Goal: Information Seeking & Learning: Learn about a topic

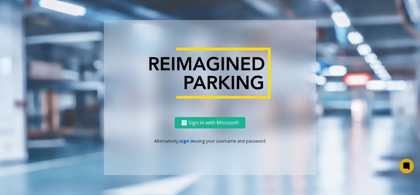
click at [190, 139] on link "sign in" at bounding box center [187, 141] width 15 height 6
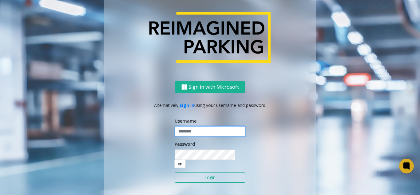
click at [190, 137] on input "text" at bounding box center [210, 131] width 71 height 10
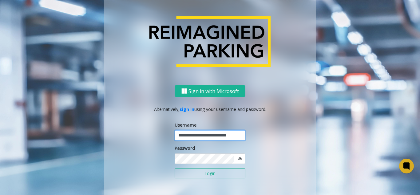
scroll to position [0, 8]
type input "**********"
click at [175, 168] on button "Login" at bounding box center [210, 173] width 71 height 10
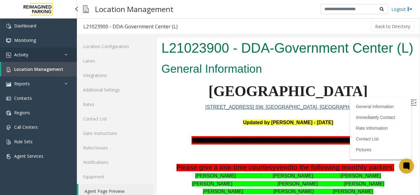
click at [41, 54] on link "Activity" at bounding box center [38, 54] width 77 height 14
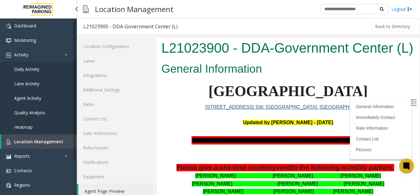
click at [41, 95] on span "Agent Activity" at bounding box center [27, 98] width 27 height 6
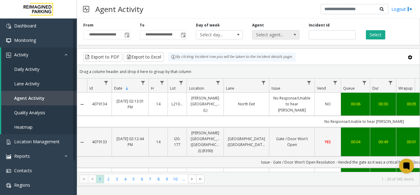
click at [286, 33] on span "Select agent..." at bounding box center [271, 34] width 37 height 9
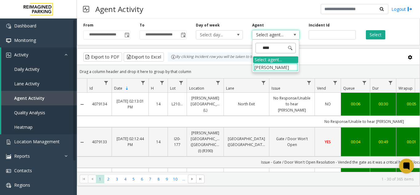
type input "*****"
click at [267, 68] on li "[PERSON_NAME]" at bounding box center [275, 67] width 45 height 8
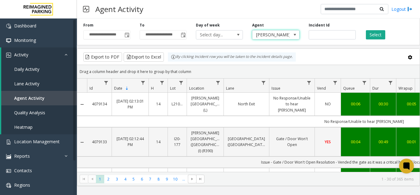
click at [348, 98] on td "00:06" at bounding box center [355, 104] width 29 height 23
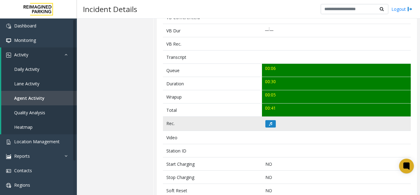
scroll to position [185, 0]
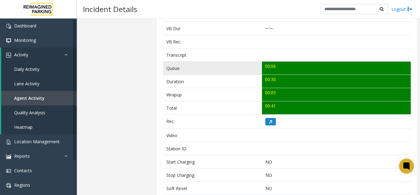
click at [305, 71] on td "00:06" at bounding box center [336, 68] width 149 height 13
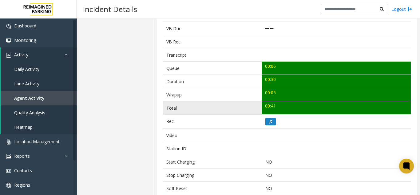
click at [285, 112] on td "00:41" at bounding box center [336, 107] width 149 height 13
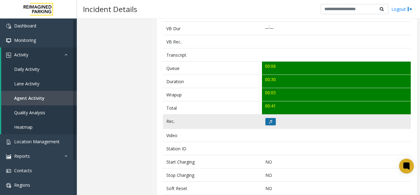
click at [266, 124] on button at bounding box center [271, 121] width 10 height 7
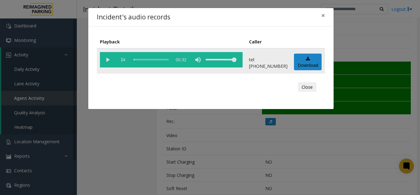
click at [109, 61] on vg-play-pause at bounding box center [107, 59] width 15 height 15
click at [324, 15] on span "×" at bounding box center [324, 15] width 4 height 9
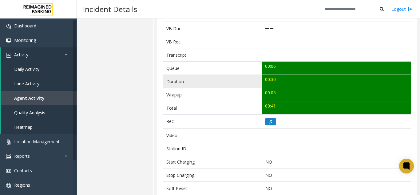
click at [294, 81] on td "00:30" at bounding box center [336, 81] width 149 height 13
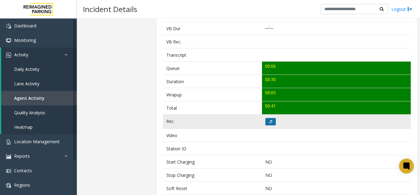
click at [272, 119] on button at bounding box center [271, 121] width 10 height 7
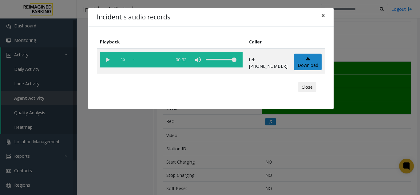
click at [322, 17] on span "×" at bounding box center [324, 15] width 4 height 9
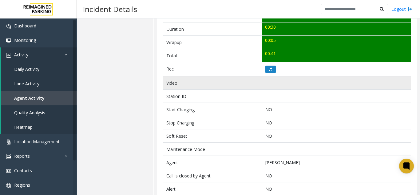
scroll to position [251, 0]
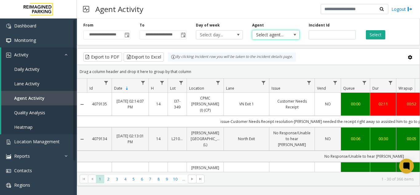
click at [270, 34] on span "Select agent..." at bounding box center [271, 34] width 37 height 9
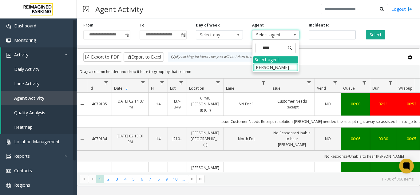
type input "*****"
click at [270, 66] on li "[PERSON_NAME]" at bounding box center [275, 67] width 45 height 8
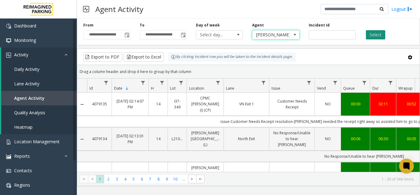
click at [368, 32] on button "Select" at bounding box center [375, 34] width 19 height 9
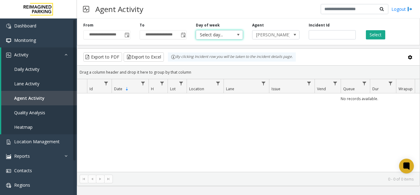
click at [206, 34] on span "Select day..." at bounding box center [214, 34] width 37 height 9
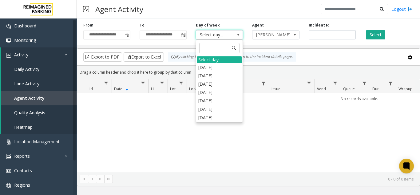
click at [268, 123] on div "No records available." at bounding box center [248, 132] width 343 height 78
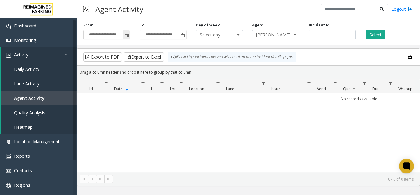
click at [114, 38] on input "**********" at bounding box center [107, 34] width 46 height 9
click at [104, 35] on input "**********" at bounding box center [107, 34] width 46 height 9
click at [203, 35] on span "Select day..." at bounding box center [214, 34] width 37 height 9
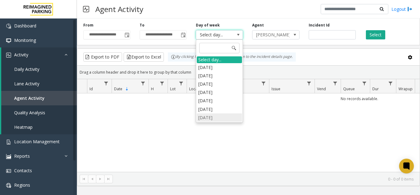
click at [203, 119] on li "Saturday" at bounding box center [219, 117] width 45 height 8
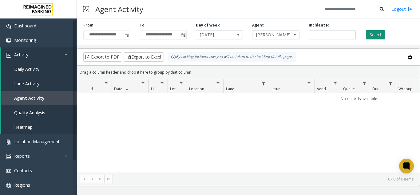
click at [372, 34] on button "Select" at bounding box center [375, 34] width 19 height 9
click at [280, 35] on span "[PERSON_NAME]" at bounding box center [271, 34] width 37 height 9
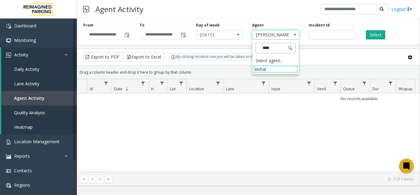
type input "*****"
click at [270, 68] on li "Vishal" at bounding box center [275, 69] width 45 height 8
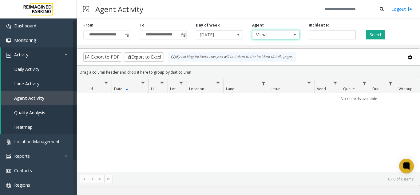
click at [275, 82] on th "Issue" at bounding box center [292, 86] width 46 height 14
click at [297, 90] on th "Issue" at bounding box center [292, 86] width 46 height 14
click at [333, 84] on span "Data table" at bounding box center [335, 83] width 5 height 5
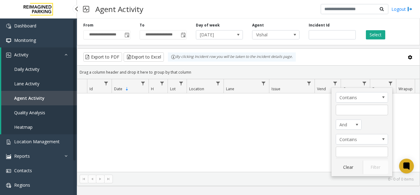
click at [16, 114] on span "Quality Analysis" at bounding box center [29, 113] width 31 height 6
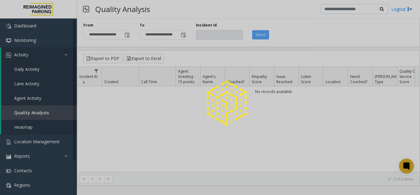
click at [28, 97] on div at bounding box center [210, 97] width 420 height 195
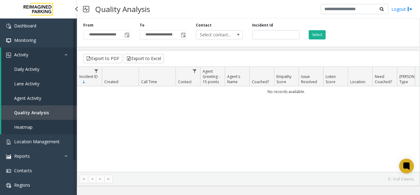
click at [28, 97] on span "Agent Activity" at bounding box center [27, 98] width 27 height 6
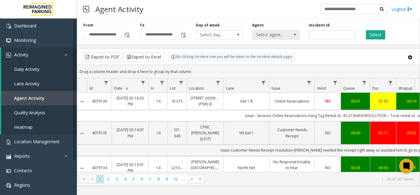
click at [277, 35] on span "Select agent..." at bounding box center [271, 34] width 37 height 9
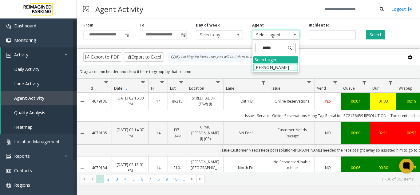
type input "*****"
click at [291, 47] on span at bounding box center [290, 48] width 5 height 5
click at [287, 63] on li "[PERSON_NAME]" at bounding box center [275, 67] width 45 height 8
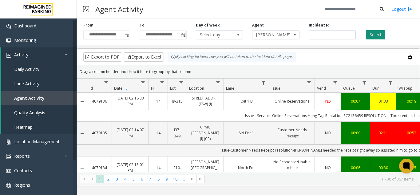
click at [381, 39] on button "Select" at bounding box center [375, 34] width 19 height 9
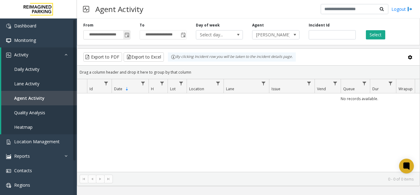
click at [126, 36] on span "Toggle popup" at bounding box center [127, 35] width 5 height 5
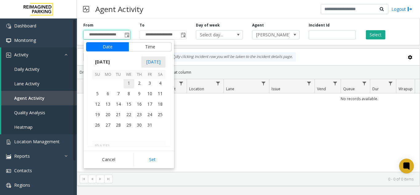
click at [127, 84] on span "1" at bounding box center [129, 83] width 10 height 10
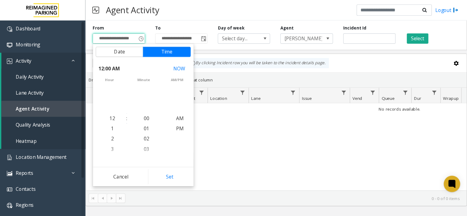
scroll to position [109840, 0]
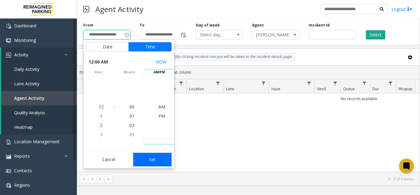
click at [154, 158] on button "Set" at bounding box center [152, 160] width 39 height 14
type input "**********"
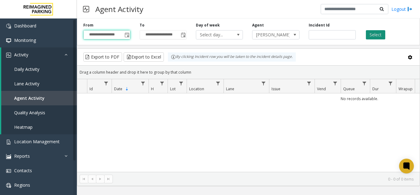
click at [379, 38] on button "Select" at bounding box center [375, 34] width 19 height 9
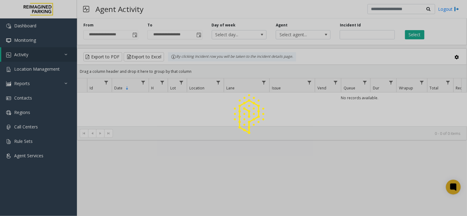
click at [142, 33] on div at bounding box center [233, 108] width 467 height 216
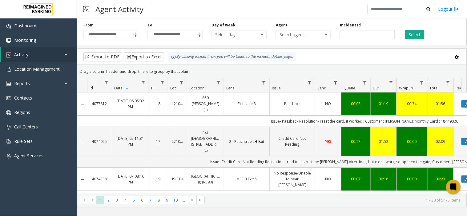
click at [134, 36] on span "Toggle popup" at bounding box center [134, 35] width 5 height 5
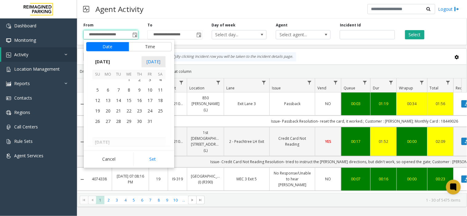
scroll to position [109822, 0]
click at [127, 79] on span "1" at bounding box center [129, 80] width 10 height 10
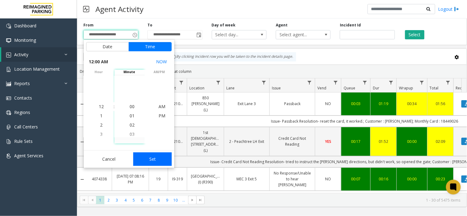
click at [146, 158] on button "Set" at bounding box center [152, 160] width 39 height 14
type input "**********"
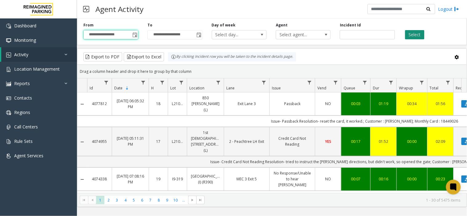
click at [413, 36] on button "Select" at bounding box center [414, 34] width 19 height 9
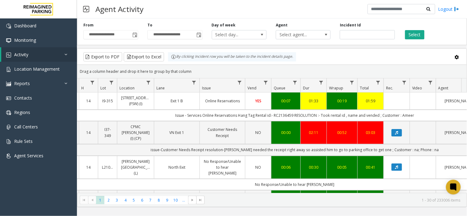
scroll to position [0, 71]
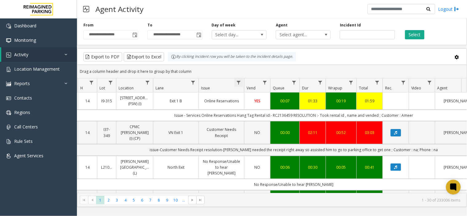
click at [239, 81] on span "Data table" at bounding box center [238, 82] width 5 height 5
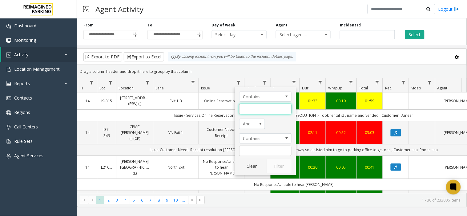
click at [251, 112] on input "Issue Filter" at bounding box center [265, 109] width 52 height 10
click at [321, 65] on kendo-grid-toolbar "Export to PDF Export to Excel By clicking Incident row you will be taken to the…" at bounding box center [271, 57] width 389 height 16
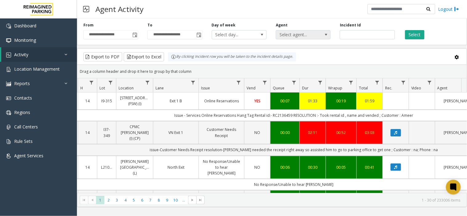
click at [310, 36] on span "Select agent..." at bounding box center [297, 34] width 43 height 9
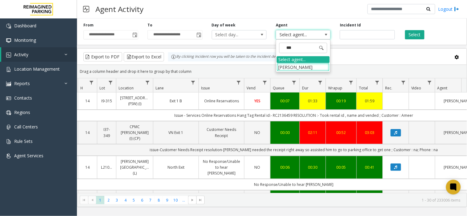
type input "****"
click at [304, 66] on li "[PERSON_NAME]" at bounding box center [303, 67] width 53 height 8
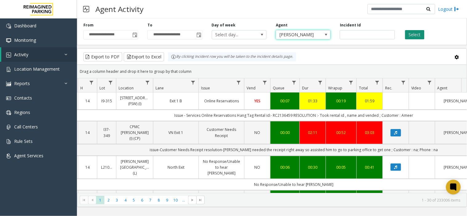
click at [422, 37] on button "Select" at bounding box center [414, 34] width 19 height 9
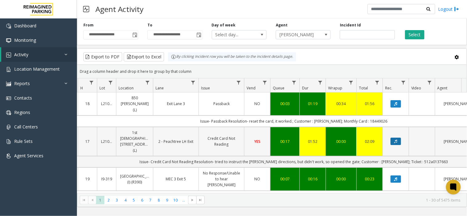
click at [397, 140] on icon "Data table" at bounding box center [395, 142] width 3 height 4
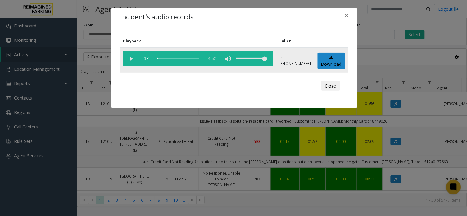
click at [133, 59] on vg-play-pause at bounding box center [130, 58] width 15 height 15
click at [333, 90] on button "Close" at bounding box center [330, 86] width 18 height 10
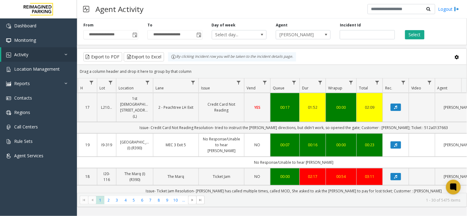
scroll to position [68, 71]
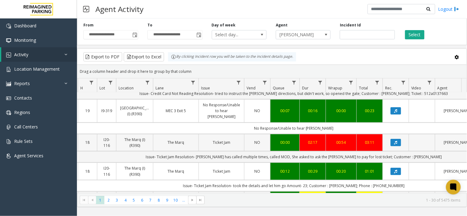
click at [394, 134] on td "Data table" at bounding box center [395, 142] width 26 height 17
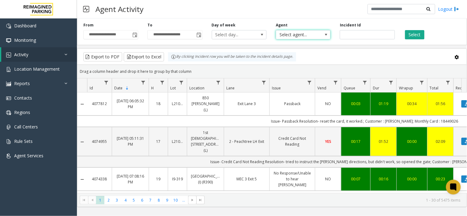
click at [302, 36] on span "Select agent..." at bounding box center [297, 34] width 43 height 9
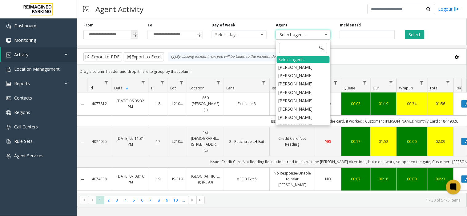
click at [134, 37] on span "Toggle popup" at bounding box center [134, 35] width 5 height 5
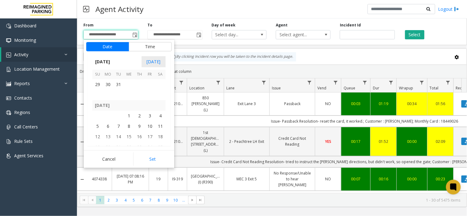
scroll to position [109822, 0]
click at [129, 80] on span "1" at bounding box center [129, 80] width 10 height 10
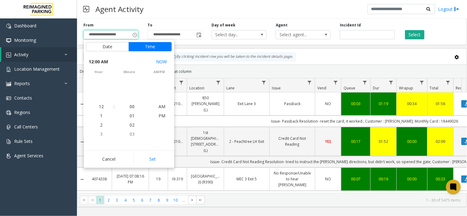
scroll to position [109818, 0]
click at [147, 158] on button "Set" at bounding box center [152, 160] width 39 height 14
type input "**********"
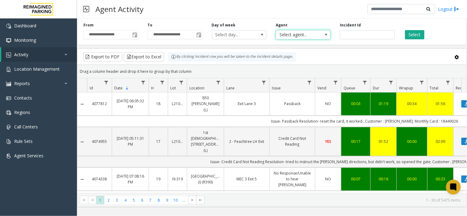
click at [299, 31] on span "Select agent..." at bounding box center [297, 34] width 43 height 9
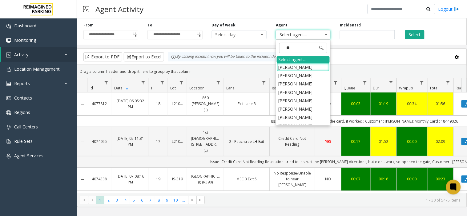
type input "***"
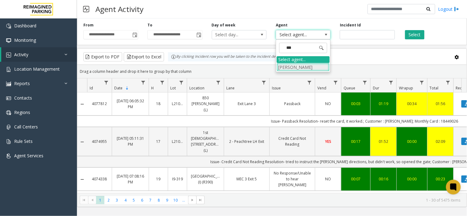
click at [289, 69] on li "[PERSON_NAME]" at bounding box center [303, 67] width 53 height 8
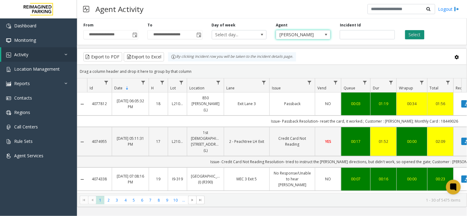
click at [409, 36] on button "Select" at bounding box center [414, 34] width 19 height 9
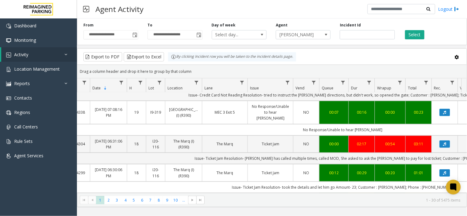
scroll to position [0, 42]
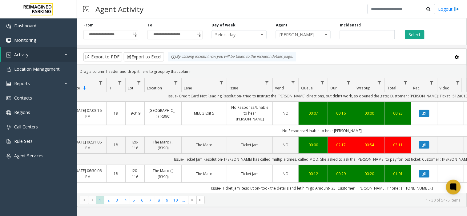
drag, startPoint x: 251, startPoint y: 121, endPoint x: 275, endPoint y: 115, distance: 24.1
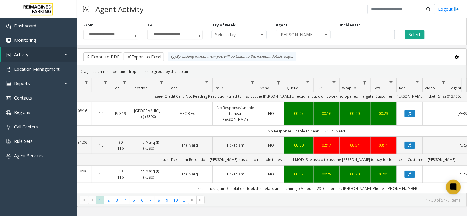
scroll to position [0, 62]
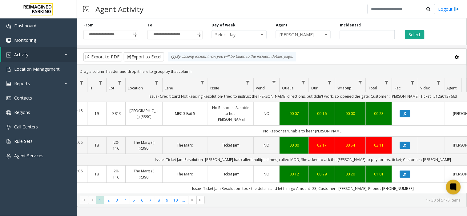
drag, startPoint x: 266, startPoint y: 118, endPoint x: 277, endPoint y: 119, distance: 10.8
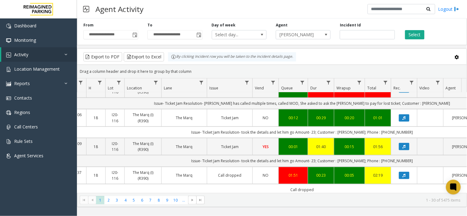
scroll to position [134, 62]
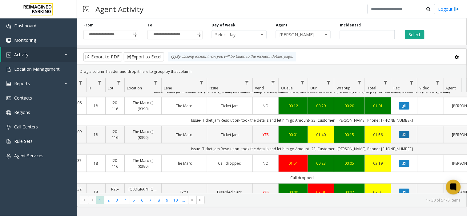
click at [406, 131] on button "Data table" at bounding box center [404, 134] width 10 height 7
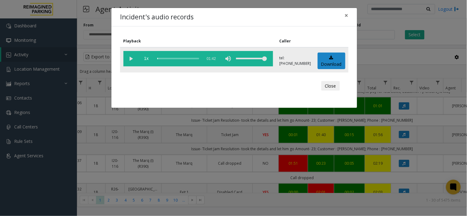
click at [130, 57] on vg-play-pause at bounding box center [130, 58] width 15 height 15
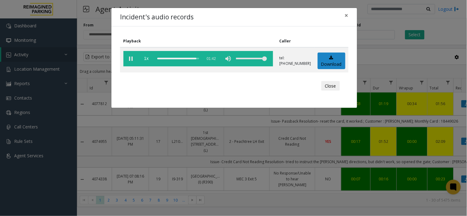
scroll to position [134, 62]
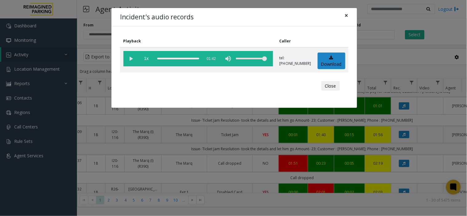
click at [345, 16] on span "×" at bounding box center [347, 15] width 4 height 9
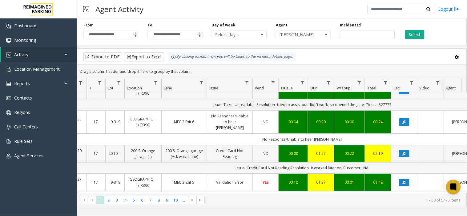
scroll to position [510, 62]
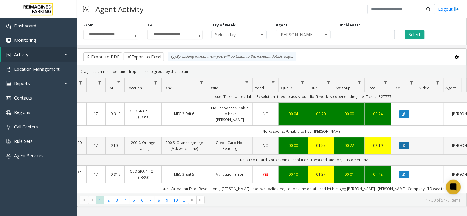
click at [402, 144] on icon "Data table" at bounding box center [403, 146] width 3 height 4
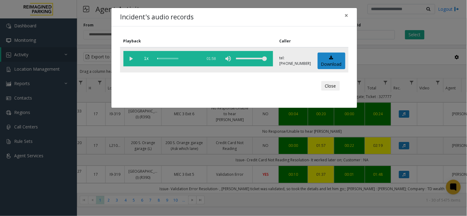
click at [131, 58] on vg-play-pause at bounding box center [130, 58] width 15 height 15
click at [347, 16] on span "×" at bounding box center [347, 15] width 4 height 9
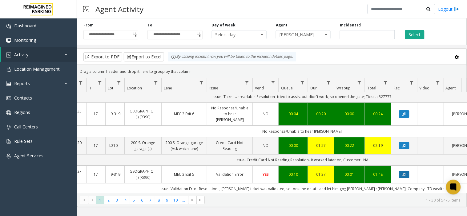
click at [406, 171] on button "Data table" at bounding box center [404, 174] width 10 height 7
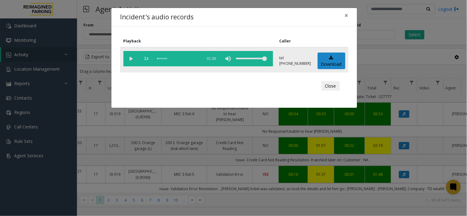
click at [132, 57] on vg-play-pause at bounding box center [130, 58] width 15 height 15
click at [346, 14] on span "×" at bounding box center [347, 15] width 4 height 9
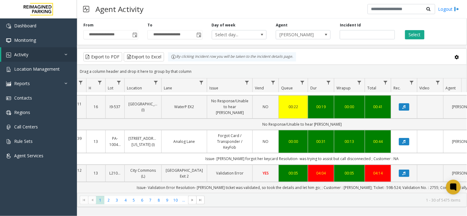
scroll to position [613, 62]
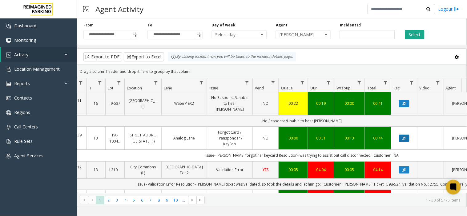
click at [402, 135] on button "Data table" at bounding box center [404, 138] width 10 height 7
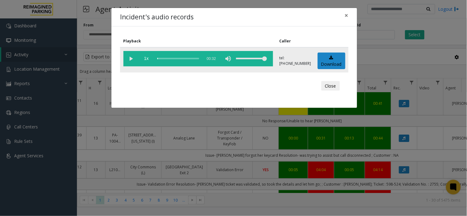
click at [130, 58] on vg-play-pause at bounding box center [130, 58] width 15 height 15
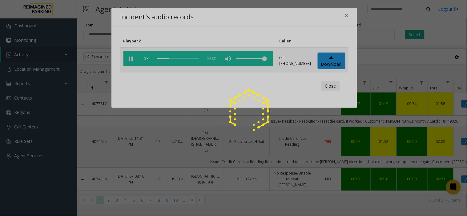
scroll to position [613, 62]
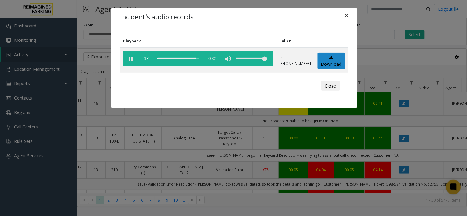
click at [349, 16] on button "×" at bounding box center [346, 15] width 12 height 15
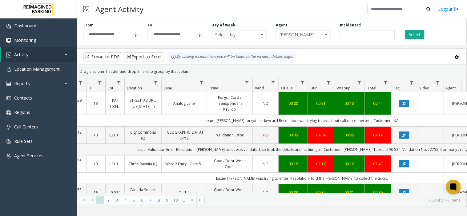
scroll to position [647, 62]
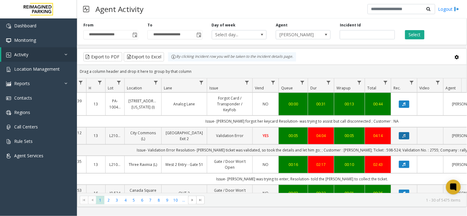
click at [405, 134] on icon "Data table" at bounding box center [403, 136] width 3 height 4
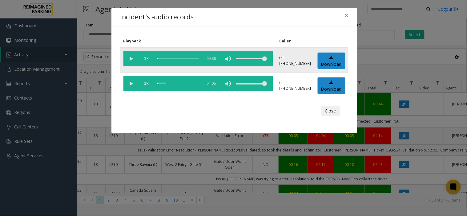
click at [129, 59] on vg-play-pause at bounding box center [130, 58] width 15 height 15
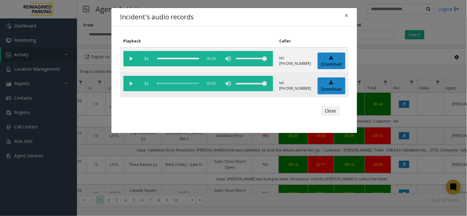
click at [130, 83] on vg-play-pause at bounding box center [130, 83] width 15 height 15
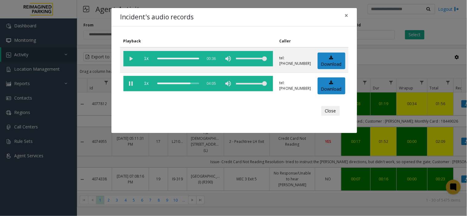
scroll to position [647, 62]
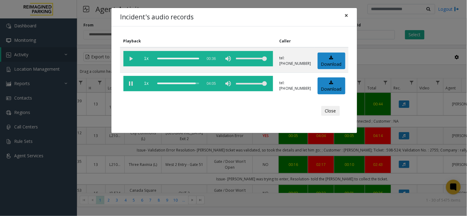
click at [348, 16] on span "×" at bounding box center [347, 15] width 4 height 9
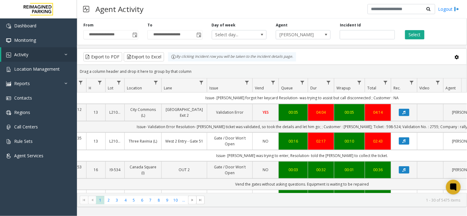
scroll to position [681, 62]
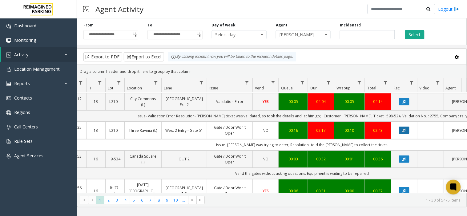
click at [407, 127] on button "Data table" at bounding box center [404, 130] width 10 height 7
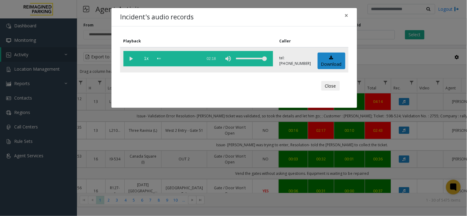
click at [128, 56] on vg-play-pause at bounding box center [130, 58] width 15 height 15
click at [130, 59] on vg-play-pause at bounding box center [130, 58] width 15 height 15
click at [345, 15] on span "×" at bounding box center [347, 15] width 4 height 9
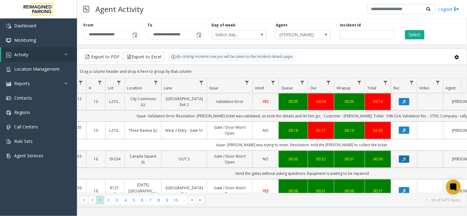
click at [404, 158] on icon "Data table" at bounding box center [403, 160] width 3 height 4
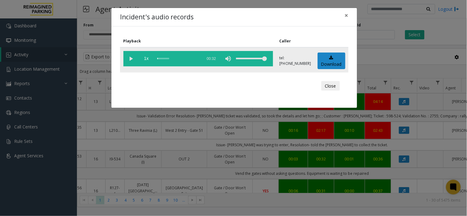
click at [130, 57] on vg-play-pause at bounding box center [130, 58] width 15 height 15
click at [344, 14] on button "×" at bounding box center [346, 15] width 12 height 15
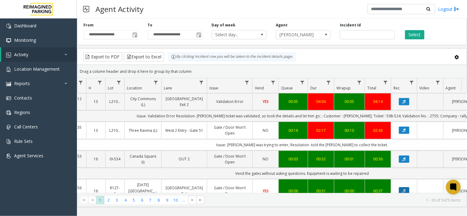
click at [403, 189] on icon "Data table" at bounding box center [403, 191] width 3 height 4
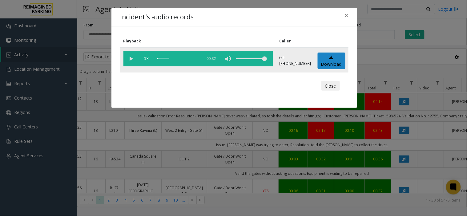
click at [130, 58] on vg-play-pause at bounding box center [130, 58] width 15 height 15
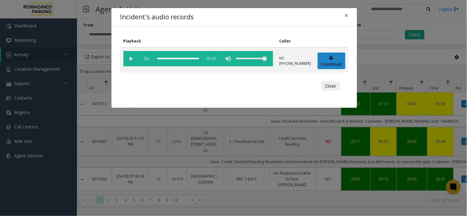
scroll to position [681, 62]
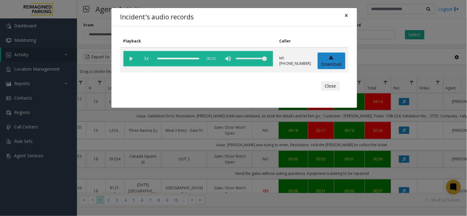
click at [346, 14] on span "×" at bounding box center [347, 15] width 4 height 9
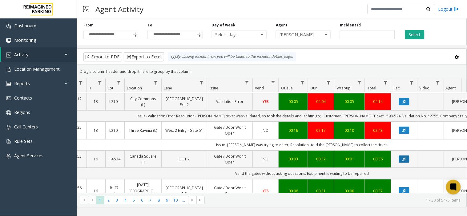
click at [405, 158] on icon "Data table" at bounding box center [403, 160] width 3 height 4
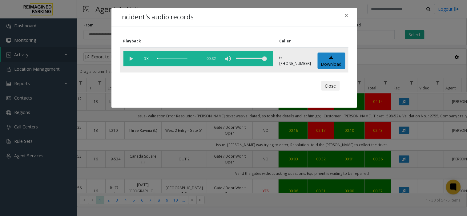
click at [130, 56] on vg-play-pause at bounding box center [130, 58] width 15 height 15
click at [345, 15] on span "×" at bounding box center [347, 15] width 4 height 9
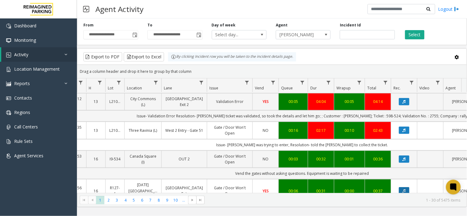
click at [401, 187] on button "Data table" at bounding box center [404, 190] width 10 height 7
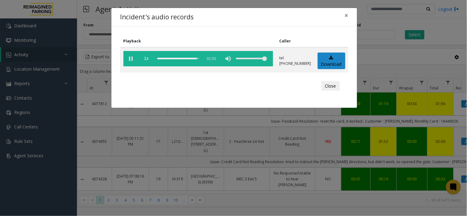
scroll to position [749, 62]
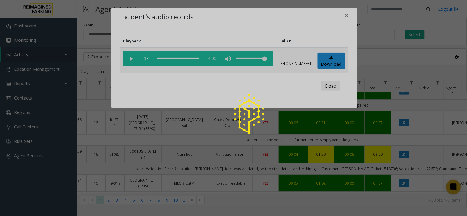
click at [348, 15] on div at bounding box center [233, 108] width 467 height 216
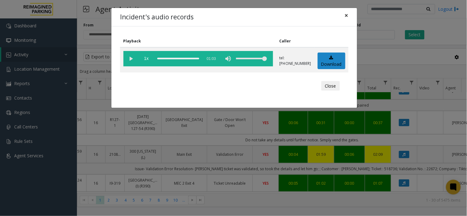
click at [348, 15] on span "×" at bounding box center [347, 15] width 4 height 9
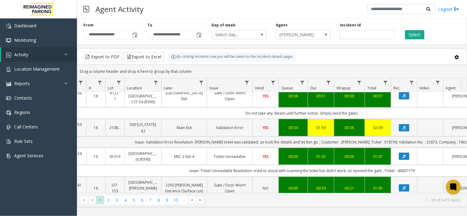
scroll to position [783, 62]
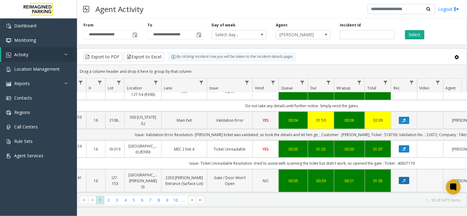
click at [402, 179] on icon "Data table" at bounding box center [403, 181] width 3 height 4
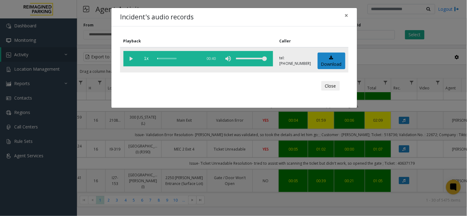
click at [133, 54] on vg-play-pause at bounding box center [130, 58] width 15 height 15
click at [346, 16] on span "×" at bounding box center [347, 15] width 4 height 9
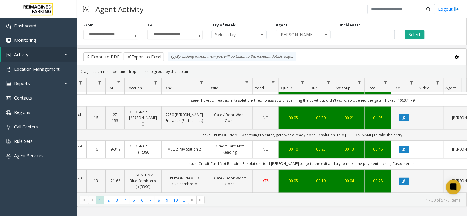
scroll to position [852, 62]
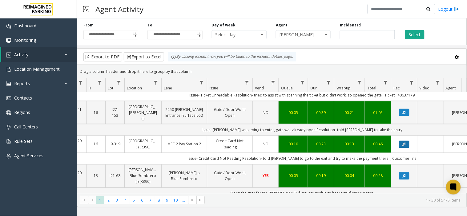
click at [405, 141] on button "Data table" at bounding box center [404, 144] width 10 height 7
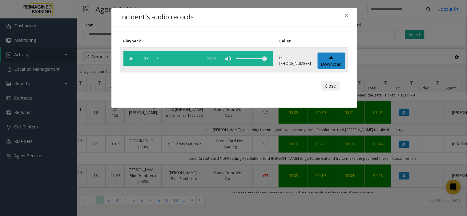
click at [130, 55] on vg-play-pause at bounding box center [130, 58] width 15 height 15
click at [346, 14] on span "×" at bounding box center [347, 15] width 4 height 9
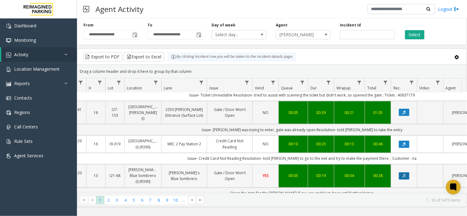
click at [407, 176] on button "Data table" at bounding box center [404, 176] width 10 height 7
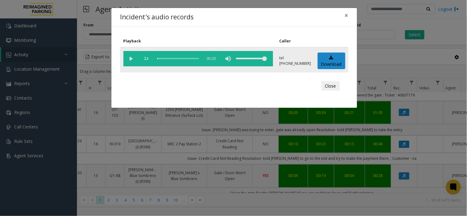
click at [132, 59] on vg-play-pause at bounding box center [130, 58] width 15 height 15
click at [345, 15] on span "×" at bounding box center [347, 15] width 4 height 9
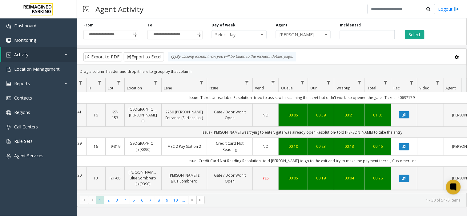
scroll to position [860, 62]
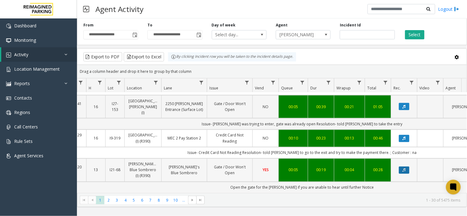
click at [405, 169] on icon "Data table" at bounding box center [403, 171] width 3 height 4
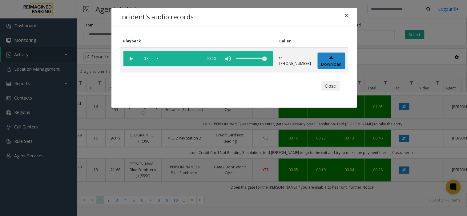
click at [347, 18] on span "×" at bounding box center [347, 15] width 4 height 9
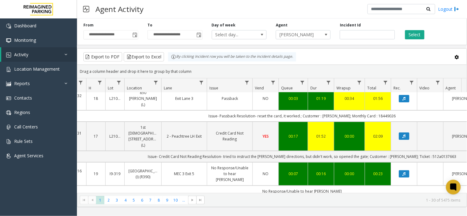
scroll to position [0, 62]
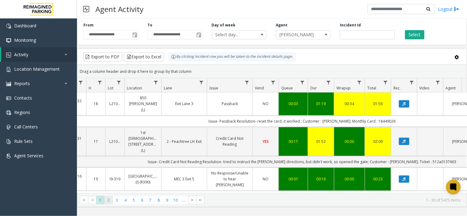
click at [108, 201] on span "2" at bounding box center [108, 200] width 8 height 8
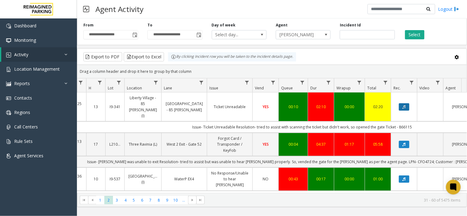
click at [400, 103] on button "Data table" at bounding box center [404, 106] width 10 height 7
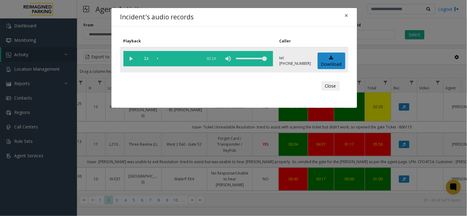
click at [131, 58] on vg-play-pause at bounding box center [130, 58] width 15 height 15
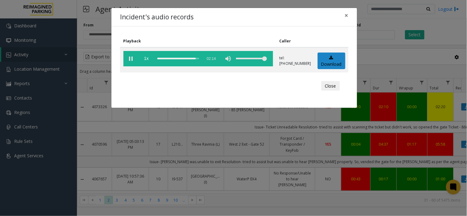
scroll to position [0, 62]
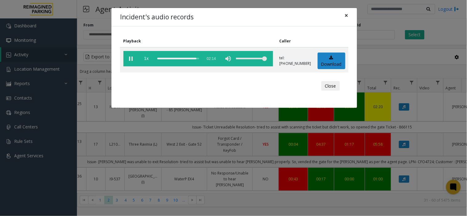
click at [346, 14] on span "×" at bounding box center [347, 15] width 4 height 9
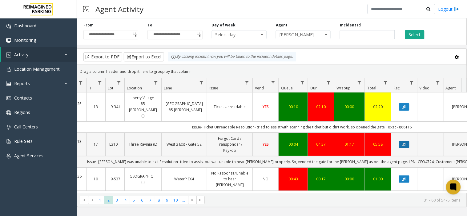
click at [404, 141] on button "Data table" at bounding box center [404, 144] width 10 height 7
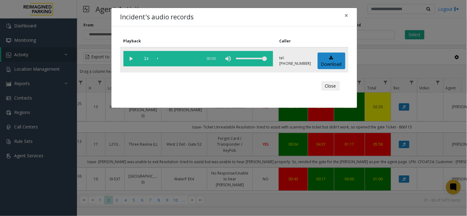
click at [130, 58] on vg-play-pause at bounding box center [130, 58] width 15 height 15
click at [131, 59] on vg-play-pause at bounding box center [130, 58] width 15 height 15
click at [347, 16] on span "×" at bounding box center [347, 15] width 4 height 9
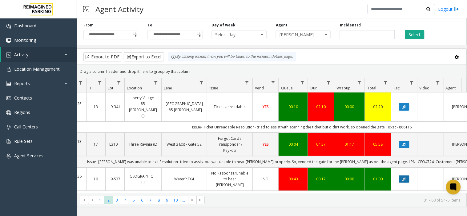
click at [406, 176] on button "Data table" at bounding box center [404, 179] width 10 height 7
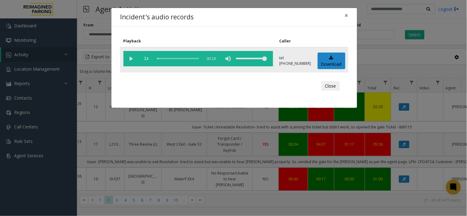
click at [128, 59] on vg-play-pause at bounding box center [130, 58] width 15 height 15
click at [348, 16] on span "×" at bounding box center [347, 15] width 4 height 9
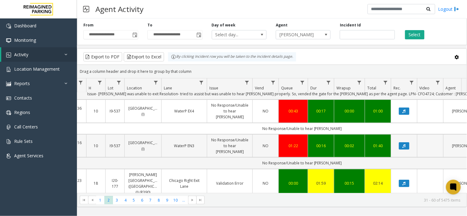
scroll to position [68, 62]
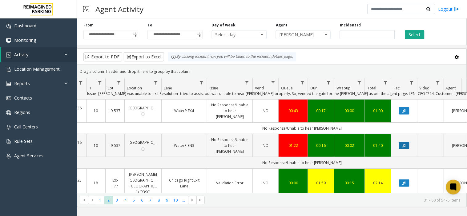
click at [401, 142] on button "Data table" at bounding box center [404, 145] width 10 height 7
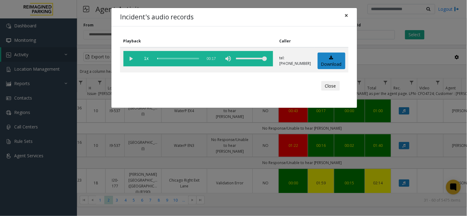
click at [346, 15] on span "×" at bounding box center [347, 15] width 4 height 9
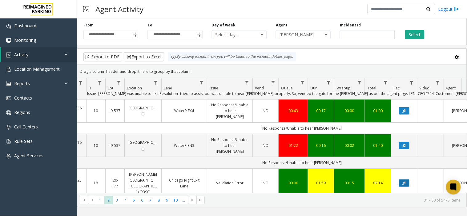
click at [406, 180] on button "Data table" at bounding box center [404, 183] width 10 height 7
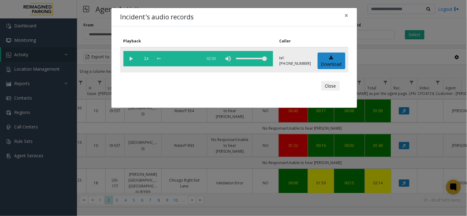
click at [133, 62] on vg-play-pause at bounding box center [130, 58] width 15 height 15
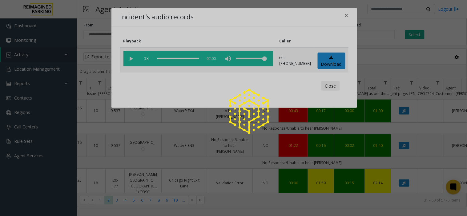
click at [348, 14] on div at bounding box center [233, 108] width 467 height 216
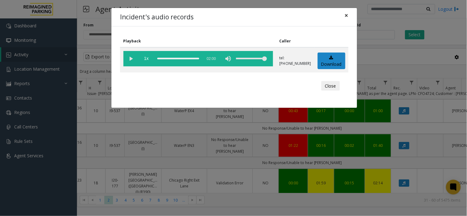
click at [348, 14] on span "×" at bounding box center [347, 15] width 4 height 9
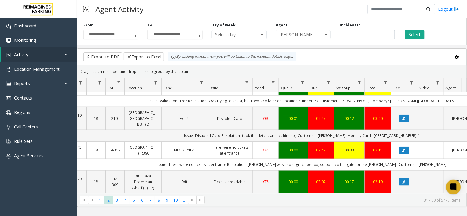
scroll to position [137, 62]
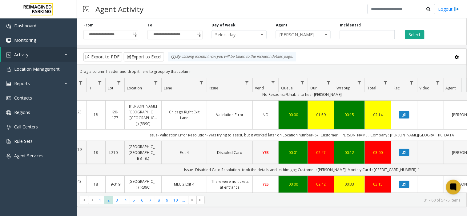
click at [411, 149] on link "Data table" at bounding box center [404, 152] width 18 height 7
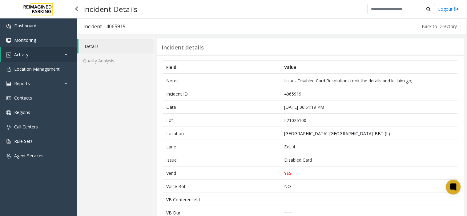
click at [33, 55] on link "Activity" at bounding box center [39, 54] width 76 height 14
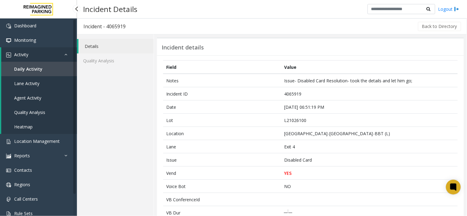
click at [37, 100] on span "Agent Activity" at bounding box center [27, 98] width 27 height 6
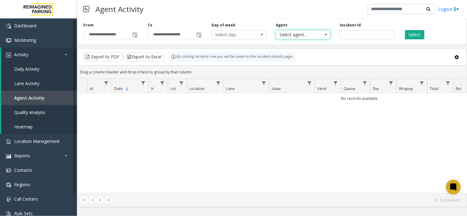
click at [316, 37] on span "Select agent..." at bounding box center [297, 34] width 43 height 9
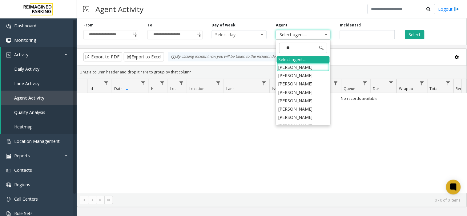
type input "***"
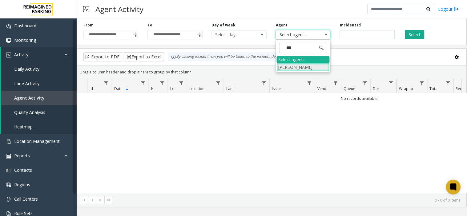
click at [293, 66] on li "[PERSON_NAME]" at bounding box center [303, 67] width 53 height 8
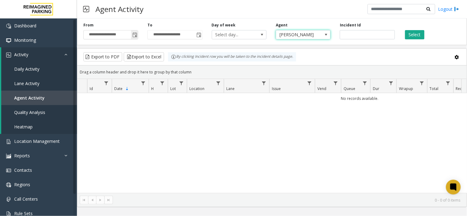
click at [138, 34] on span "**********" at bounding box center [110, 34] width 55 height 9
click at [131, 34] on span "Toggle popup" at bounding box center [134, 35] width 7 height 10
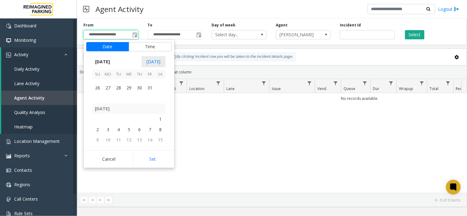
scroll to position [109822, 0]
click at [130, 83] on span "1" at bounding box center [129, 80] width 10 height 10
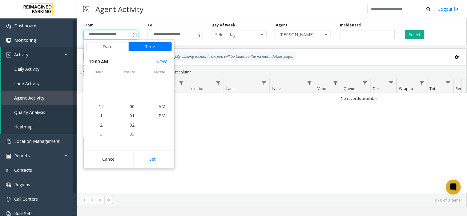
scroll to position [109818, 0]
click at [155, 161] on button "Set" at bounding box center [152, 160] width 39 height 14
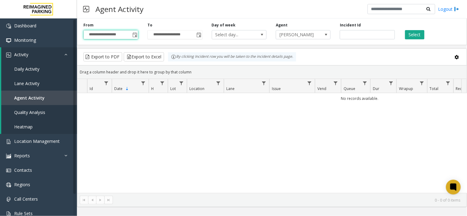
type input "**********"
click at [415, 35] on button "Select" at bounding box center [414, 34] width 19 height 9
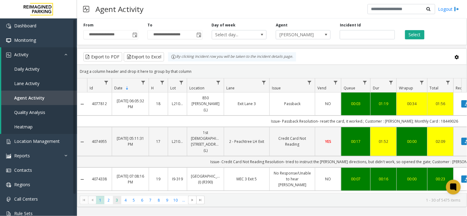
click at [116, 202] on span "3" at bounding box center [117, 200] width 8 height 8
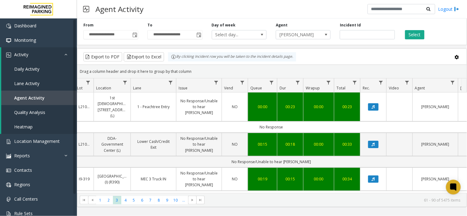
scroll to position [0, 180]
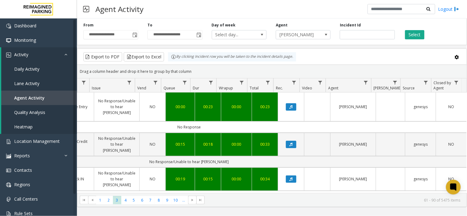
drag, startPoint x: 293, startPoint y: 121, endPoint x: 339, endPoint y: 115, distance: 45.8
drag, startPoint x: 217, startPoint y: 121, endPoint x: 212, endPoint y: 121, distance: 5.5
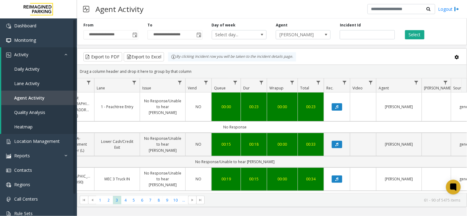
scroll to position [0, 0]
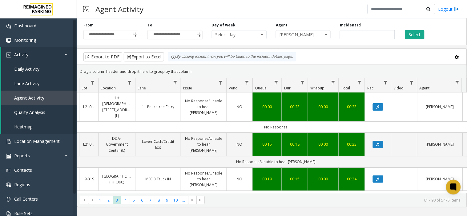
drag, startPoint x: 205, startPoint y: 122, endPoint x: 183, endPoint y: 121, distance: 22.2
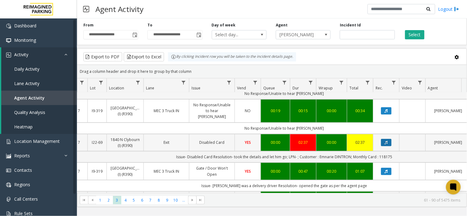
click at [387, 139] on button "Data table" at bounding box center [386, 142] width 10 height 7
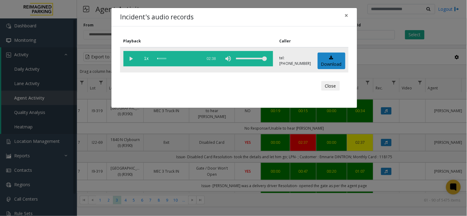
click at [128, 57] on vg-play-pause at bounding box center [130, 58] width 15 height 15
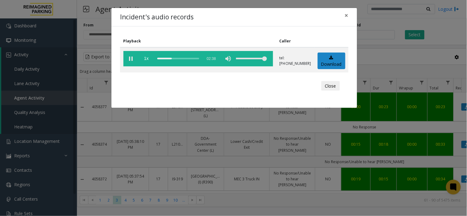
scroll to position [68, 80]
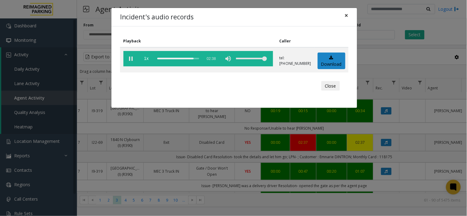
click at [346, 14] on span "×" at bounding box center [347, 15] width 4 height 9
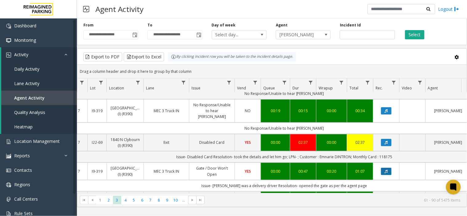
click at [386, 171] on button "Data table" at bounding box center [386, 171] width 10 height 7
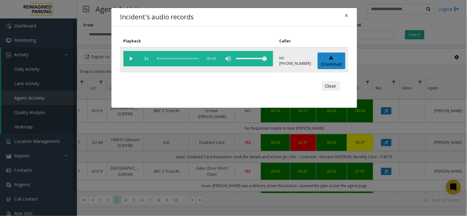
click at [130, 58] on vg-play-pause at bounding box center [130, 58] width 15 height 15
click at [346, 16] on span "×" at bounding box center [347, 15] width 4 height 9
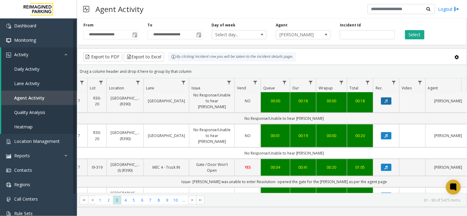
scroll to position [171, 80]
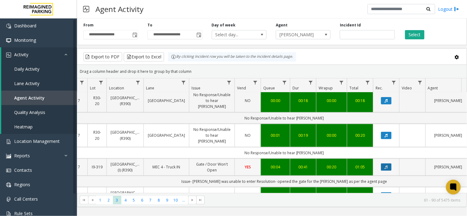
click at [388, 166] on icon "Data table" at bounding box center [386, 168] width 3 height 4
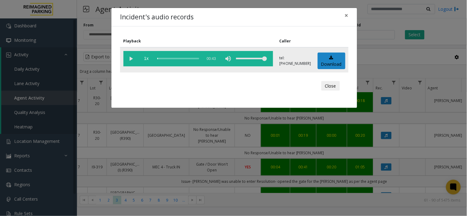
click at [130, 58] on vg-play-pause at bounding box center [130, 58] width 15 height 15
click at [345, 13] on span "×" at bounding box center [347, 15] width 4 height 9
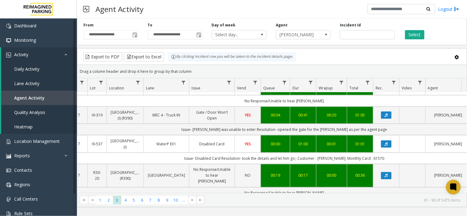
scroll to position [239, 80]
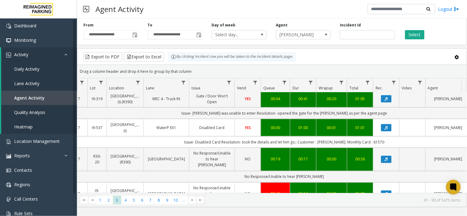
click at [396, 119] on td "Data table" at bounding box center [386, 127] width 26 height 17
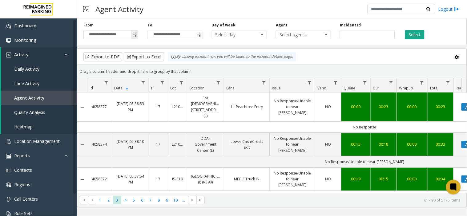
click at [138, 34] on span "Toggle popup" at bounding box center [134, 35] width 7 height 10
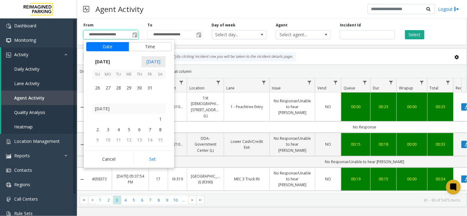
scroll to position [109822, 0]
click at [130, 82] on span "1" at bounding box center [129, 80] width 10 height 10
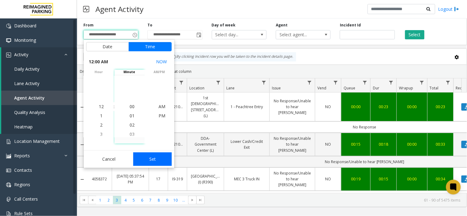
click at [147, 161] on button "Set" at bounding box center [152, 160] width 39 height 14
type input "**********"
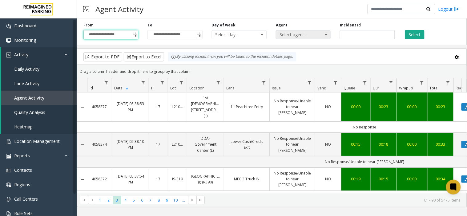
click at [309, 33] on span "Select agent..." at bounding box center [297, 34] width 43 height 9
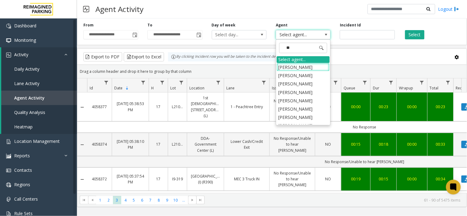
type input "***"
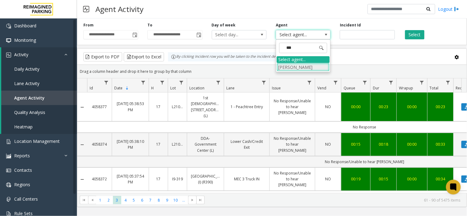
click at [295, 63] on li "[PERSON_NAME]" at bounding box center [303, 67] width 53 height 8
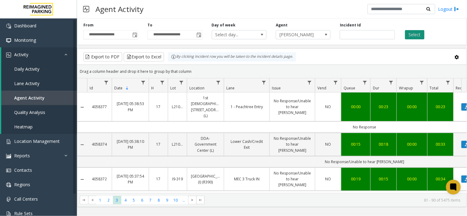
click at [409, 36] on button "Select" at bounding box center [414, 34] width 19 height 9
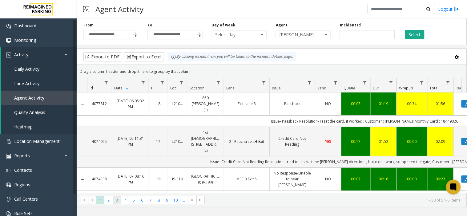
click at [117, 202] on span "3" at bounding box center [117, 200] width 8 height 8
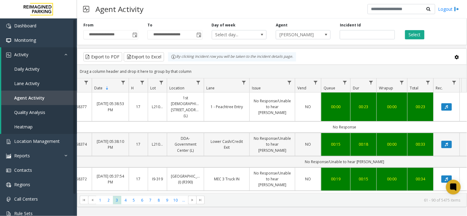
scroll to position [0, 67]
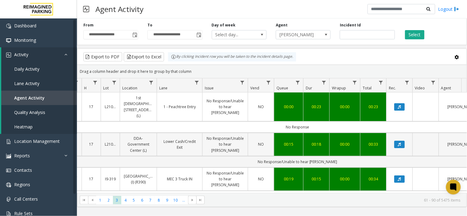
drag, startPoint x: 259, startPoint y: 149, endPoint x: 290, endPoint y: 142, distance: 31.8
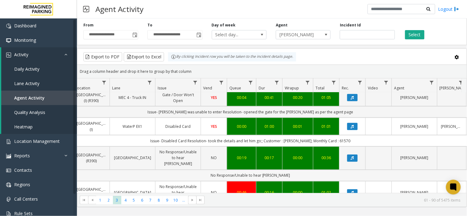
scroll to position [239, 114]
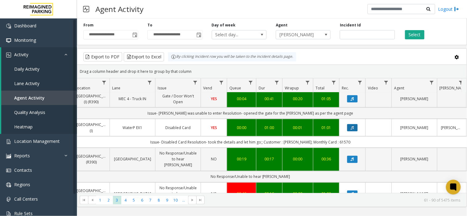
click at [351, 126] on icon "Data table" at bounding box center [352, 128] width 3 height 4
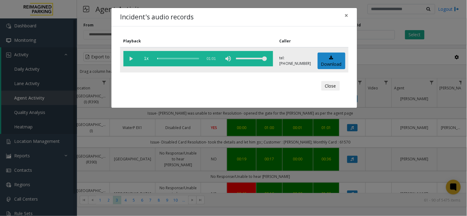
click at [132, 60] on vg-play-pause at bounding box center [130, 58] width 15 height 15
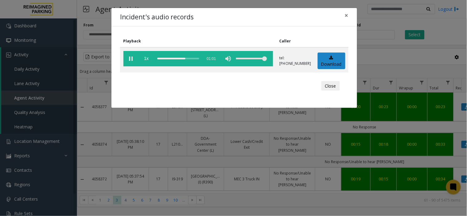
scroll to position [239, 114]
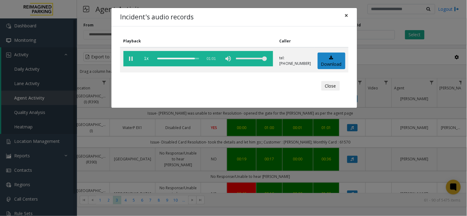
click at [348, 16] on span "×" at bounding box center [347, 15] width 4 height 9
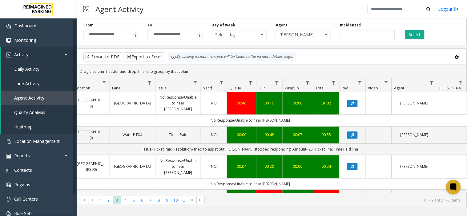
scroll to position [342, 114]
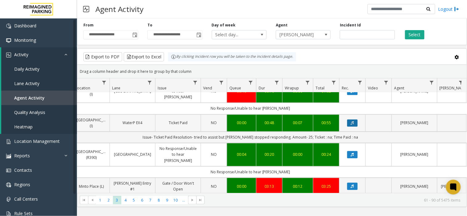
click at [351, 122] on icon "Data table" at bounding box center [352, 124] width 3 height 4
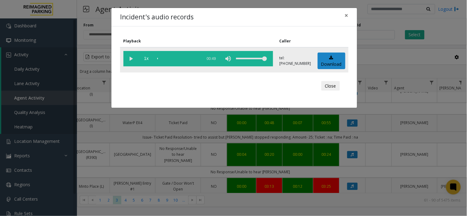
click at [130, 58] on vg-play-pause at bounding box center [130, 58] width 15 height 15
click at [344, 14] on button "×" at bounding box center [346, 15] width 12 height 15
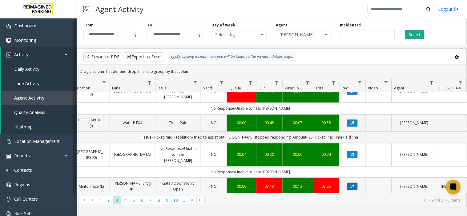
click at [352, 185] on icon "Data table" at bounding box center [352, 187] width 3 height 4
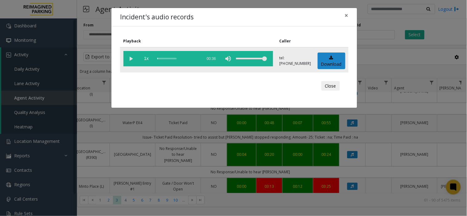
click at [131, 59] on vg-play-pause at bounding box center [130, 58] width 15 height 15
click at [348, 16] on span "×" at bounding box center [347, 15] width 4 height 9
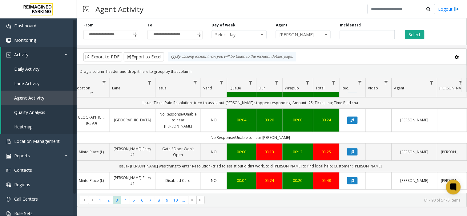
scroll to position [410, 114]
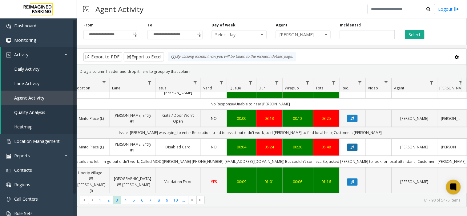
click at [348, 144] on button "Data table" at bounding box center [352, 147] width 10 height 7
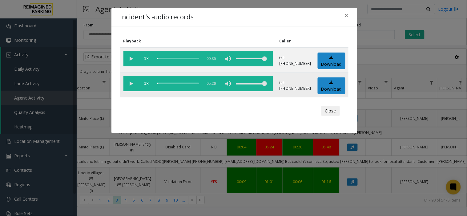
click at [130, 82] on vg-play-pause at bounding box center [130, 83] width 15 height 15
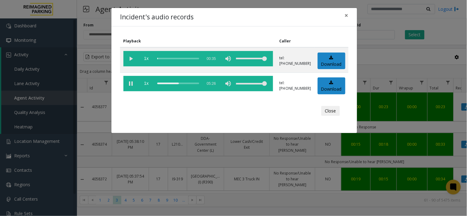
scroll to position [410, 114]
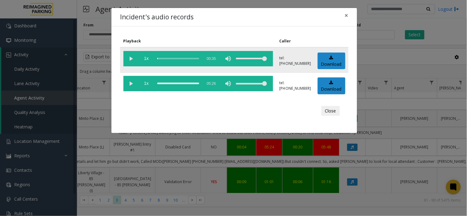
click at [131, 58] on vg-play-pause at bounding box center [130, 58] width 15 height 15
click at [348, 15] on span "×" at bounding box center [347, 15] width 4 height 9
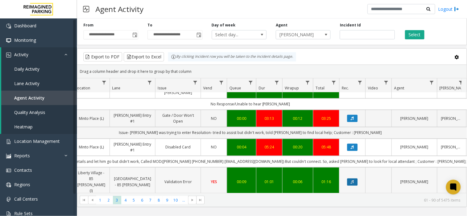
click at [352, 180] on icon "Data table" at bounding box center [352, 182] width 3 height 4
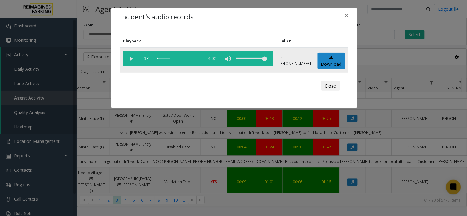
click at [131, 59] on vg-play-pause at bounding box center [130, 58] width 15 height 15
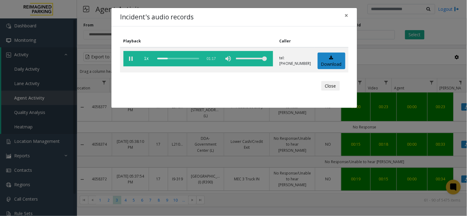
scroll to position [478, 114]
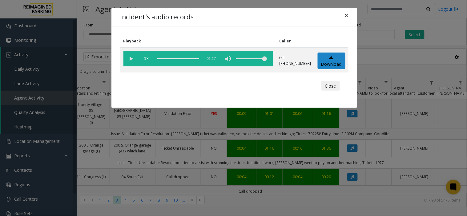
click at [345, 14] on span "×" at bounding box center [347, 15] width 4 height 9
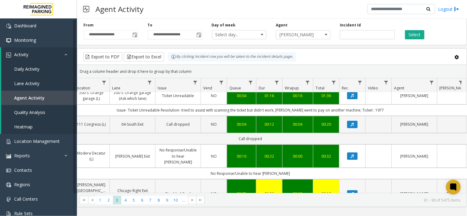
scroll to position [547, 114]
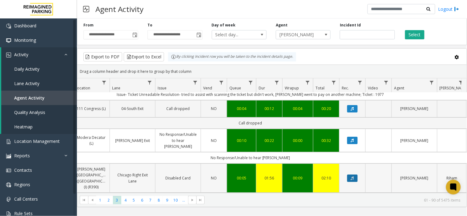
click at [353, 177] on icon "Data table" at bounding box center [352, 179] width 3 height 4
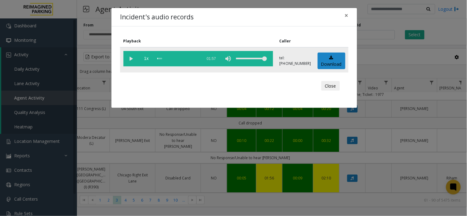
click at [130, 58] on vg-play-pause at bounding box center [130, 58] width 15 height 15
click at [346, 16] on span "×" at bounding box center [347, 15] width 4 height 9
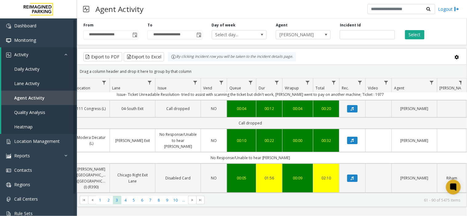
scroll to position [581, 114]
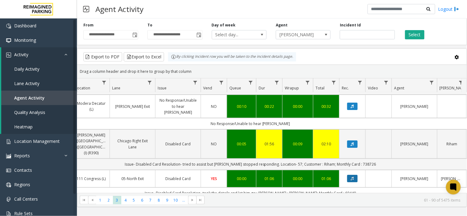
click at [351, 177] on icon "Data table" at bounding box center [352, 179] width 3 height 4
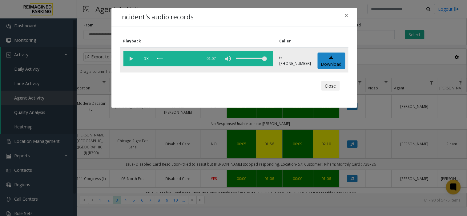
click at [132, 57] on vg-play-pause at bounding box center [130, 58] width 15 height 15
click at [350, 16] on button "×" at bounding box center [346, 15] width 12 height 15
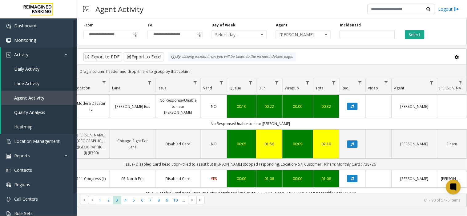
click at [349, 204] on button "Data table" at bounding box center [352, 207] width 10 height 7
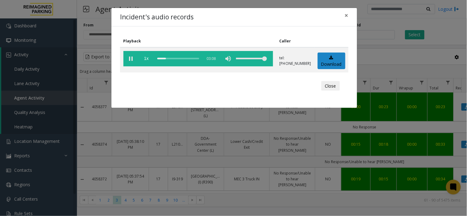
scroll to position [581, 114]
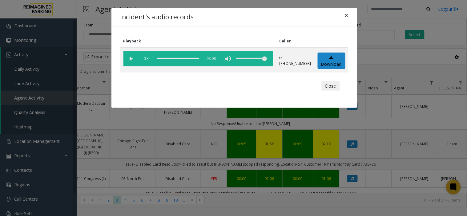
click at [346, 16] on span "×" at bounding box center [347, 15] width 4 height 9
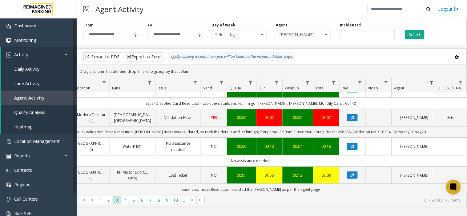
scroll to position [684, 114]
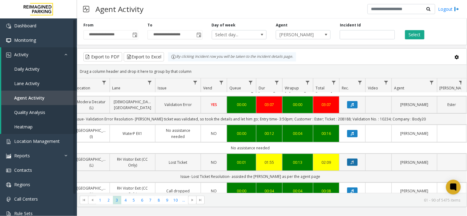
click at [352, 161] on icon "Data table" at bounding box center [352, 163] width 3 height 4
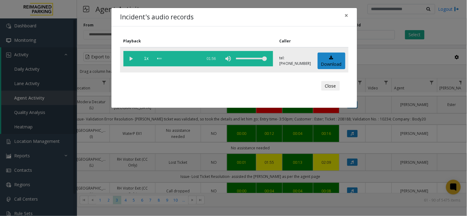
click at [130, 58] on vg-play-pause at bounding box center [130, 58] width 15 height 15
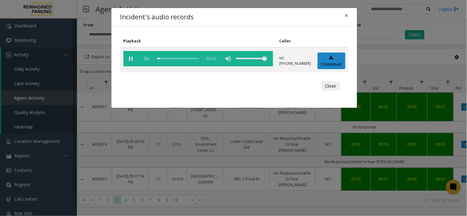
scroll to position [718, 114]
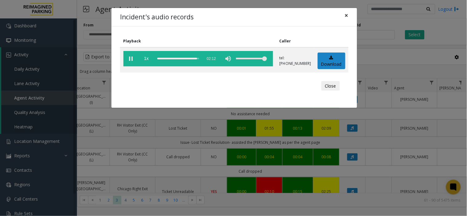
click at [346, 14] on span "×" at bounding box center [347, 15] width 4 height 9
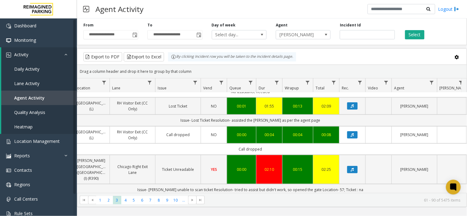
scroll to position [752, 114]
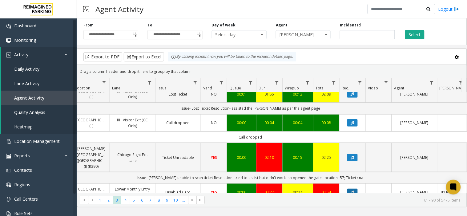
click at [350, 189] on button "Data table" at bounding box center [352, 192] width 10 height 7
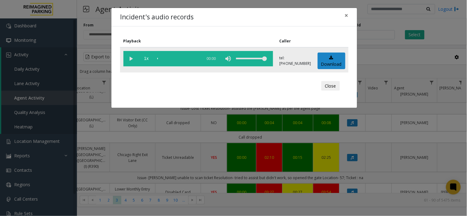
click at [130, 57] on vg-play-pause at bounding box center [130, 58] width 15 height 15
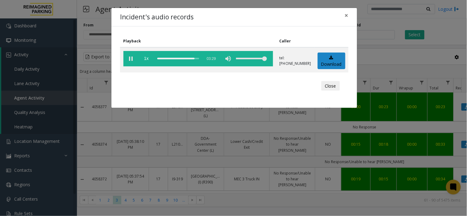
scroll to position [752, 114]
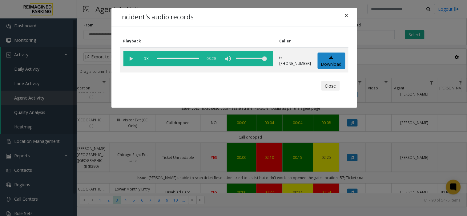
click at [345, 16] on span "×" at bounding box center [347, 15] width 4 height 9
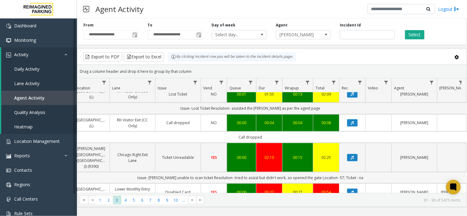
scroll to position [786, 114]
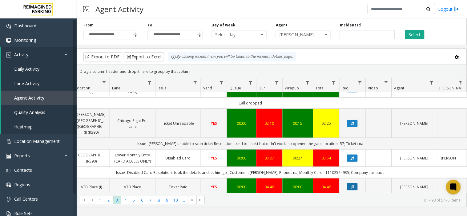
click at [353, 185] on icon "Data table" at bounding box center [352, 187] width 3 height 4
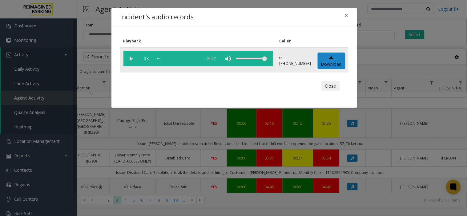
click at [131, 57] on vg-play-pause at bounding box center [130, 58] width 15 height 15
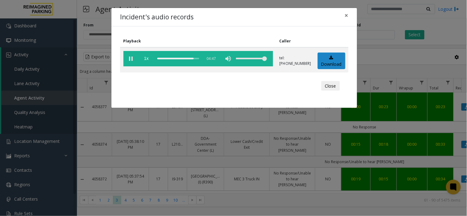
scroll to position [786, 114]
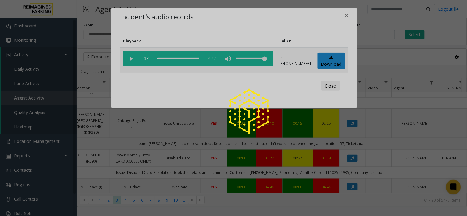
click at [347, 17] on div at bounding box center [233, 108] width 467 height 216
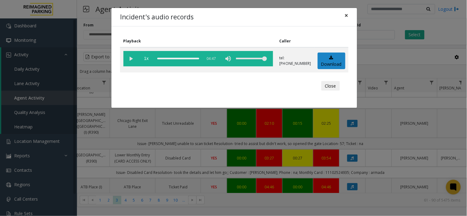
click at [348, 14] on span "×" at bounding box center [347, 15] width 4 height 9
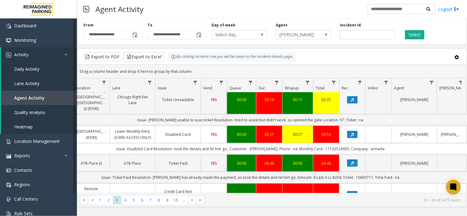
scroll to position [820, 114]
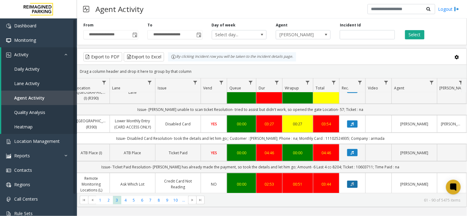
click at [356, 181] on button "Data table" at bounding box center [352, 184] width 10 height 7
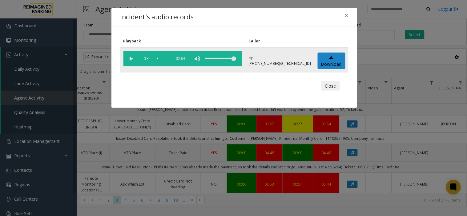
click at [131, 58] on vg-play-pause at bounding box center [130, 58] width 15 height 15
click at [346, 17] on span "×" at bounding box center [347, 15] width 4 height 9
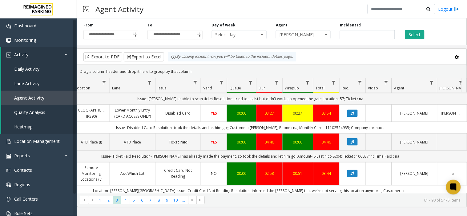
scroll to position [836, 114]
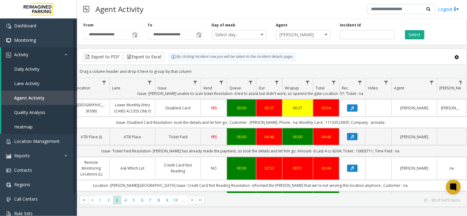
click at [352, 205] on icon "Data table" at bounding box center [352, 207] width 3 height 4
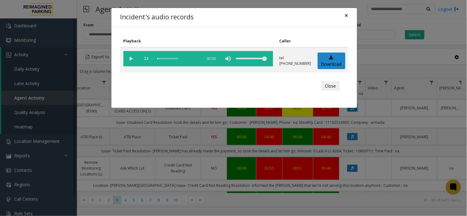
click at [345, 15] on span "×" at bounding box center [347, 15] width 4 height 9
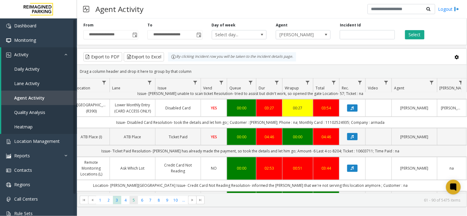
click at [131, 199] on span "5" at bounding box center [134, 200] width 8 height 8
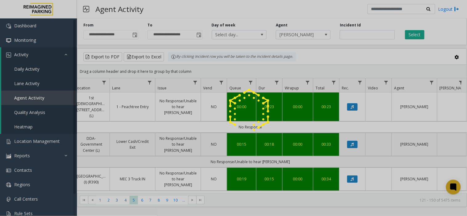
click at [124, 201] on div at bounding box center [233, 108] width 467 height 216
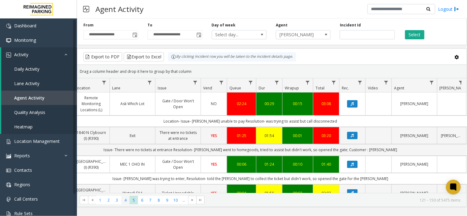
click at [124, 201] on span "4" at bounding box center [125, 200] width 8 height 8
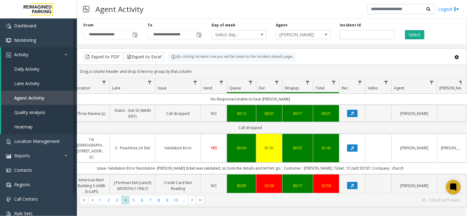
scroll to position [34, 114]
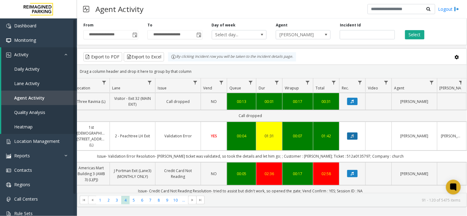
click at [350, 133] on button "Data table" at bounding box center [352, 136] width 10 height 7
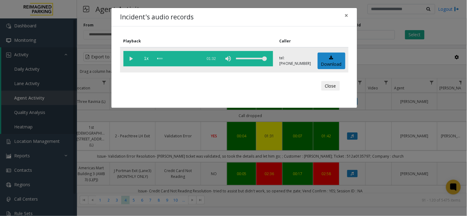
click at [130, 57] on vg-play-pause at bounding box center [130, 58] width 15 height 15
click at [346, 15] on span "×" at bounding box center [347, 15] width 4 height 9
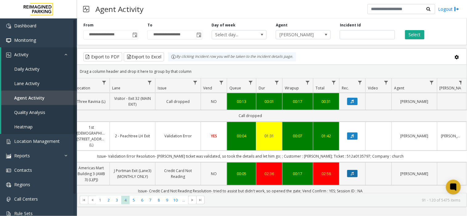
click at [355, 170] on button "Data table" at bounding box center [352, 173] width 10 height 7
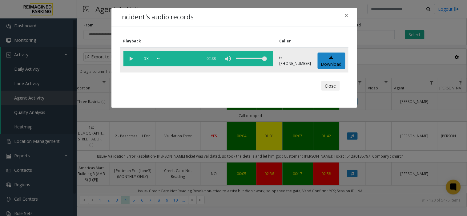
click at [131, 56] on vg-play-pause at bounding box center [130, 58] width 15 height 15
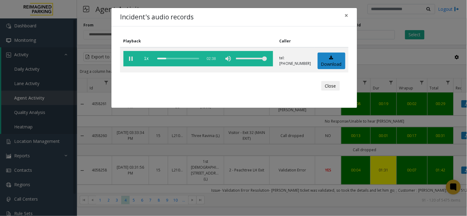
scroll to position [34, 114]
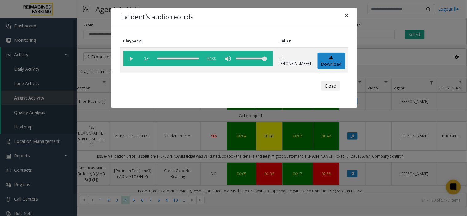
click at [346, 17] on span "×" at bounding box center [347, 15] width 4 height 9
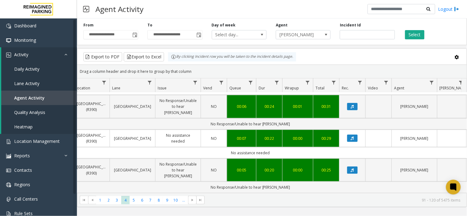
scroll to position [205, 114]
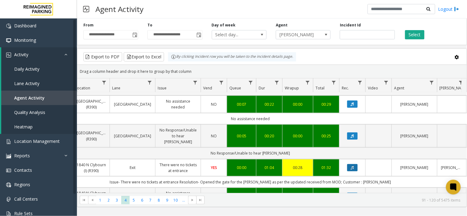
click at [357, 164] on button "Data table" at bounding box center [352, 167] width 10 height 7
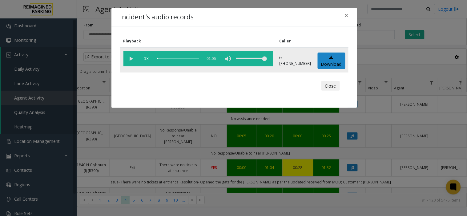
click at [130, 57] on vg-play-pause at bounding box center [130, 58] width 15 height 15
click at [347, 16] on span "×" at bounding box center [347, 15] width 4 height 9
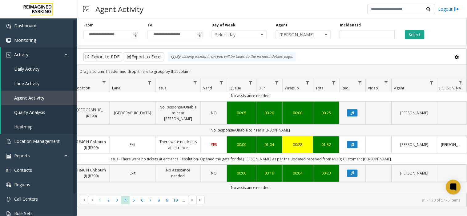
scroll to position [239, 114]
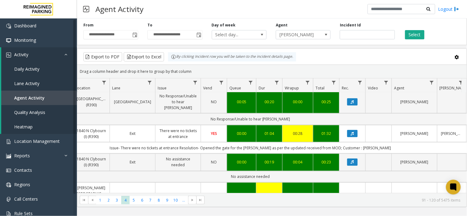
click at [353, 195] on icon "Data table" at bounding box center [352, 197] width 3 height 4
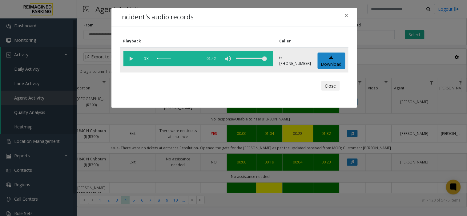
click at [131, 61] on vg-play-pause at bounding box center [130, 58] width 15 height 15
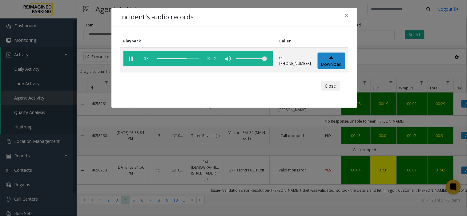
scroll to position [239, 114]
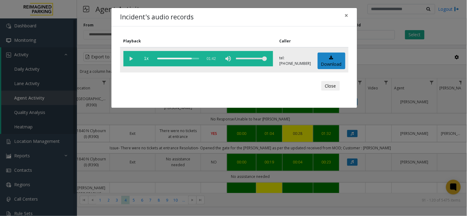
click at [182, 58] on div "scrub bar" at bounding box center [178, 58] width 42 height 15
click at [168, 57] on div "scrub bar" at bounding box center [178, 58] width 42 height 15
click at [348, 17] on span "×" at bounding box center [347, 15] width 4 height 9
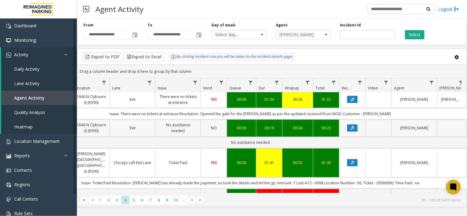
scroll to position [308, 114]
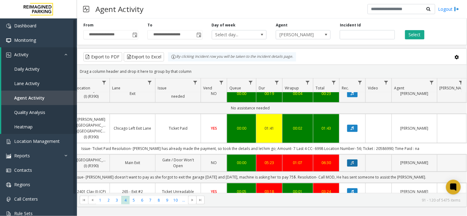
click at [351, 162] on icon "Data table" at bounding box center [352, 164] width 3 height 4
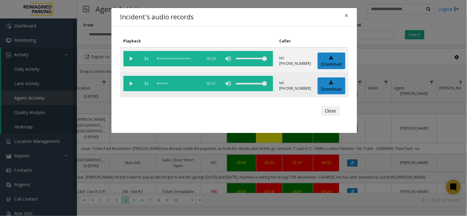
click at [134, 83] on vg-play-pause at bounding box center [130, 83] width 15 height 15
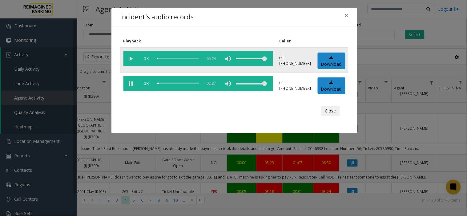
click at [131, 56] on vg-play-pause at bounding box center [130, 58] width 15 height 15
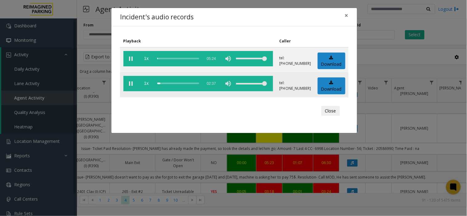
click at [130, 84] on vg-play-pause at bounding box center [130, 83] width 15 height 15
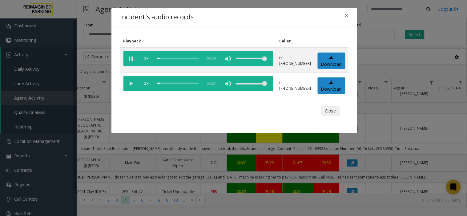
click at [302, 180] on div "Incident's audio records × Playback Caller 1x 05:24 tel:+10251209005 Download 1…" at bounding box center [233, 108] width 467 height 216
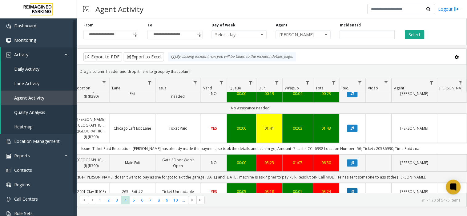
click at [351, 190] on icon "Data table" at bounding box center [352, 192] width 3 height 4
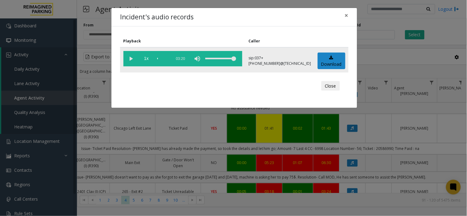
click at [132, 59] on vg-play-pause at bounding box center [130, 58] width 15 height 15
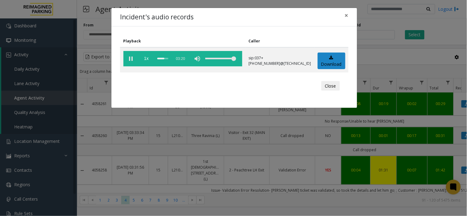
scroll to position [308, 114]
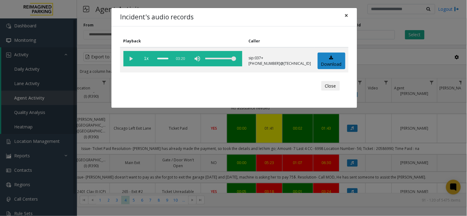
click at [344, 14] on button "×" at bounding box center [346, 15] width 12 height 15
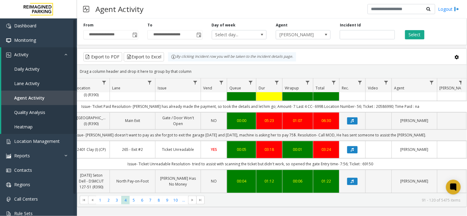
scroll to position [376, 114]
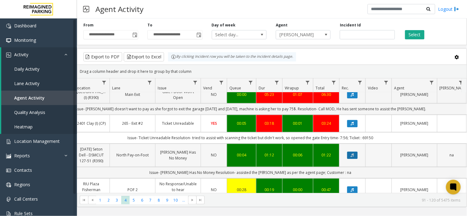
click at [352, 154] on icon "Data table" at bounding box center [352, 156] width 3 height 4
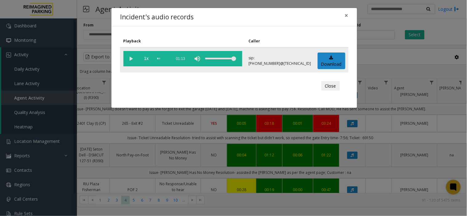
click at [130, 59] on vg-play-pause at bounding box center [130, 58] width 15 height 15
click at [346, 16] on span "×" at bounding box center [347, 15] width 4 height 9
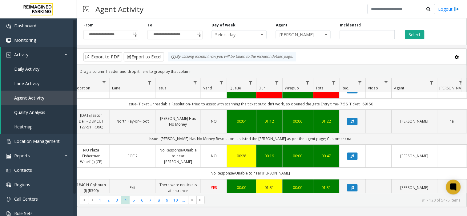
scroll to position [444, 114]
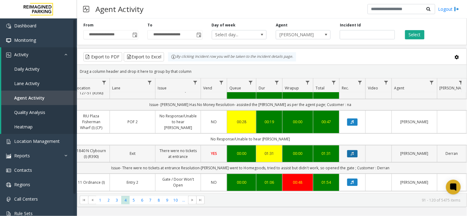
click at [351, 152] on icon "Data table" at bounding box center [352, 154] width 3 height 4
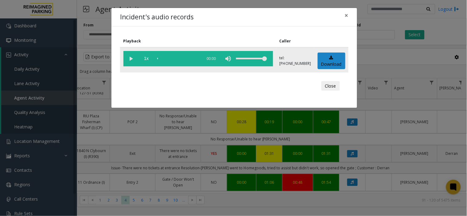
click at [130, 60] on vg-play-pause at bounding box center [130, 58] width 15 height 15
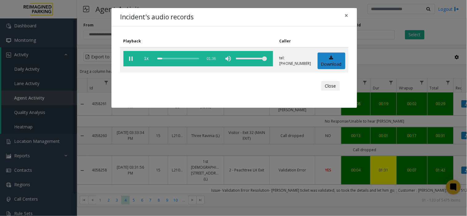
scroll to position [444, 114]
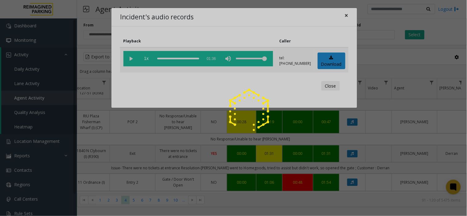
click at [347, 15] on div at bounding box center [233, 108] width 467 height 216
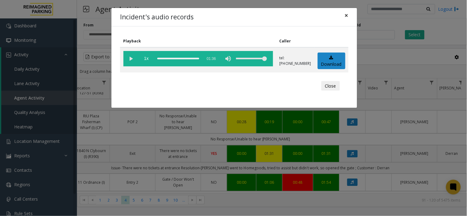
click at [346, 14] on span "×" at bounding box center [347, 15] width 4 height 9
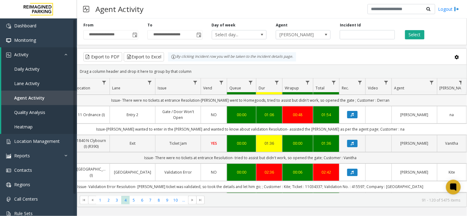
scroll to position [513, 114]
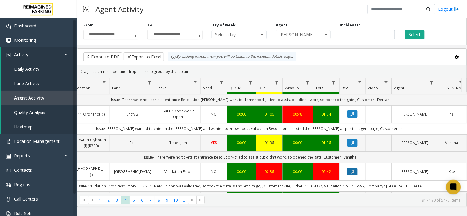
click at [353, 170] on icon "Data table" at bounding box center [352, 172] width 3 height 4
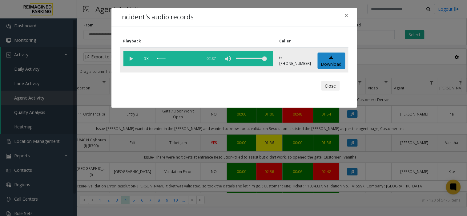
click at [134, 59] on vg-play-pause at bounding box center [130, 58] width 15 height 15
click at [347, 13] on span "×" at bounding box center [347, 15] width 4 height 9
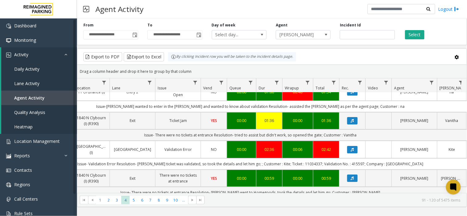
scroll to position [547, 114]
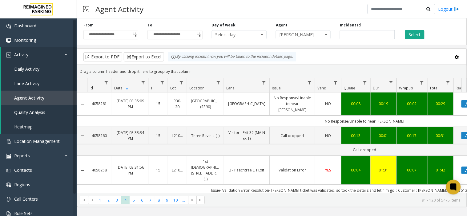
scroll to position [581, 114]
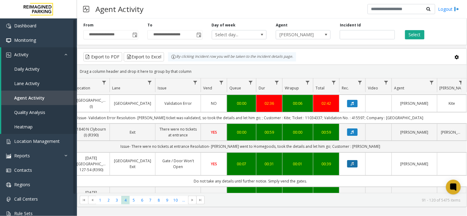
click at [353, 162] on icon "Data table" at bounding box center [352, 164] width 3 height 4
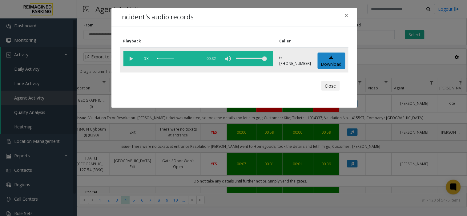
click at [132, 58] on vg-play-pause at bounding box center [130, 58] width 15 height 15
click at [346, 16] on span "×" at bounding box center [347, 15] width 4 height 9
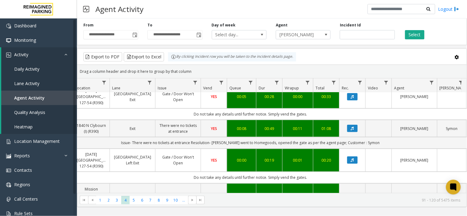
scroll to position [718, 114]
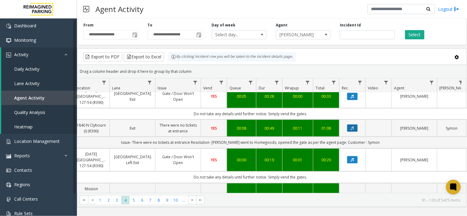
click at [354, 125] on button "Data table" at bounding box center [352, 128] width 10 height 7
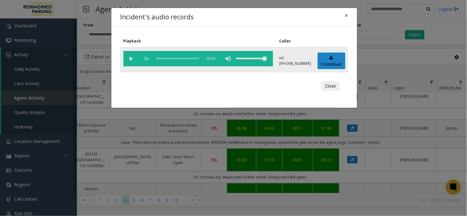
click at [131, 60] on vg-play-pause at bounding box center [130, 58] width 15 height 15
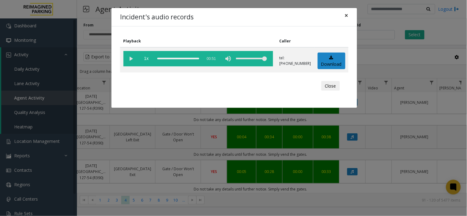
click at [346, 15] on span "×" at bounding box center [347, 15] width 4 height 9
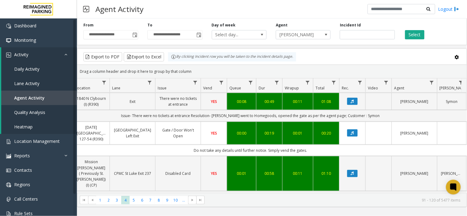
scroll to position [820, 114]
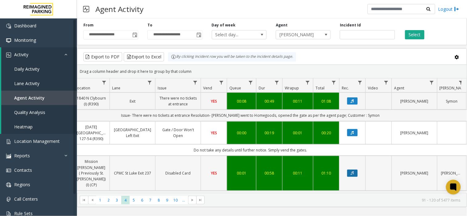
click at [355, 170] on button "Data table" at bounding box center [352, 173] width 10 height 7
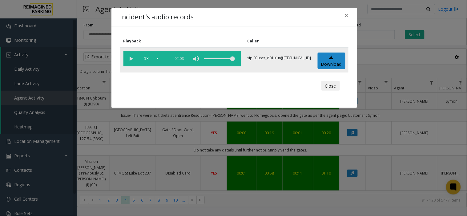
click at [131, 59] on vg-play-pause at bounding box center [130, 58] width 15 height 15
click at [345, 14] on span "×" at bounding box center [347, 15] width 4 height 9
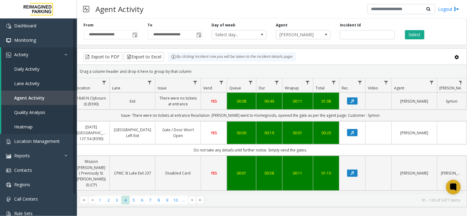
click at [353, 210] on icon "Data table" at bounding box center [352, 212] width 3 height 4
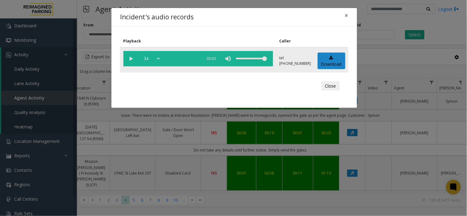
click at [129, 59] on vg-play-pause at bounding box center [130, 58] width 15 height 15
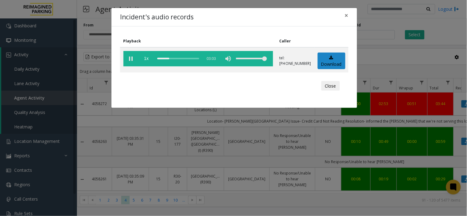
scroll to position [820, 114]
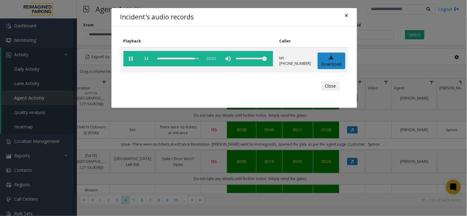
click at [350, 14] on button "×" at bounding box center [346, 15] width 12 height 15
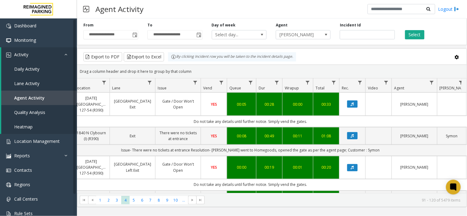
scroll to position [854, 114]
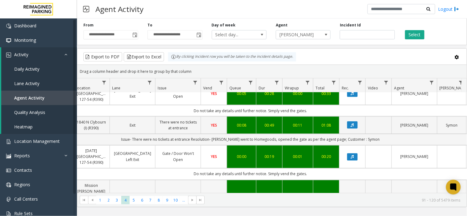
click at [353, 194] on button "Data table" at bounding box center [352, 197] width 10 height 7
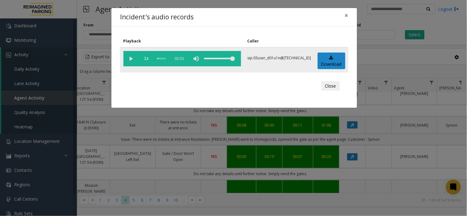
click at [130, 56] on vg-play-pause at bounding box center [130, 58] width 15 height 15
click at [347, 16] on span "×" at bounding box center [347, 15] width 4 height 9
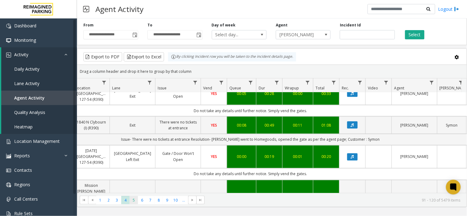
click at [135, 204] on span "5" at bounding box center [134, 200] width 8 height 8
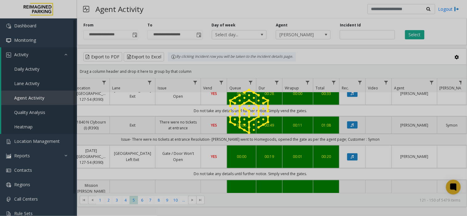
scroll to position [0, 114]
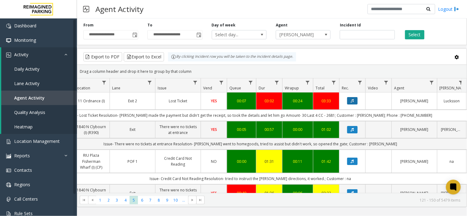
click at [357, 104] on button "Data table" at bounding box center [352, 100] width 10 height 7
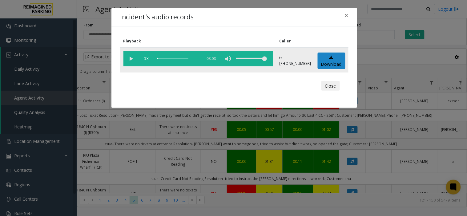
click at [127, 58] on vg-play-pause at bounding box center [130, 58] width 15 height 15
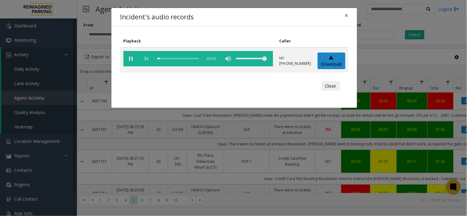
scroll to position [0, 114]
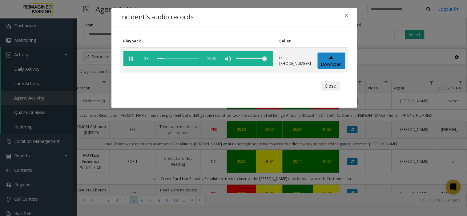
click at [178, 40] on th "Playback" at bounding box center [198, 41] width 156 height 12
click at [346, 18] on span "×" at bounding box center [347, 15] width 4 height 9
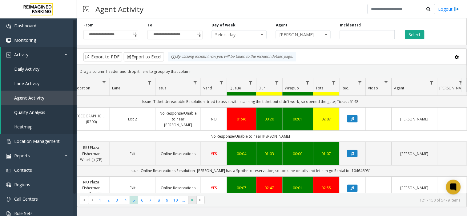
scroll to position [239, 114]
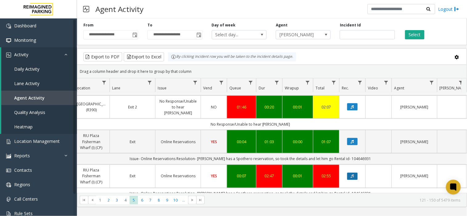
click at [353, 180] on button "Data table" at bounding box center [352, 176] width 10 height 7
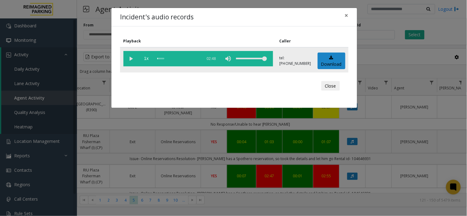
click at [131, 60] on vg-play-pause at bounding box center [130, 58] width 15 height 15
click at [345, 14] on span "×" at bounding box center [347, 15] width 4 height 9
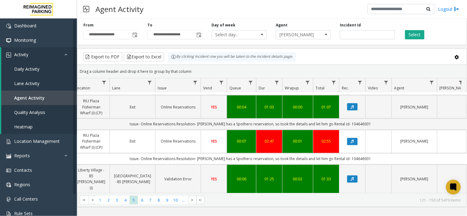
scroll to position [308, 114]
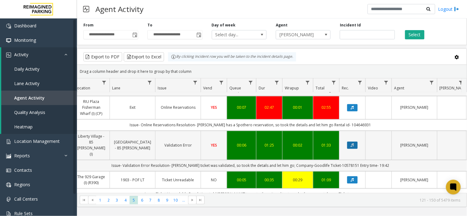
click at [356, 142] on button "Data table" at bounding box center [352, 145] width 10 height 7
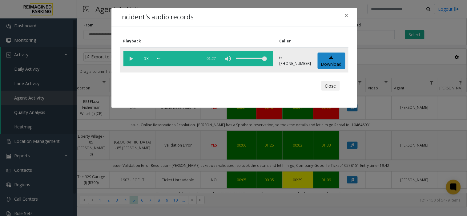
click at [135, 57] on vg-play-pause at bounding box center [130, 58] width 15 height 15
click at [344, 15] on button "×" at bounding box center [346, 15] width 12 height 15
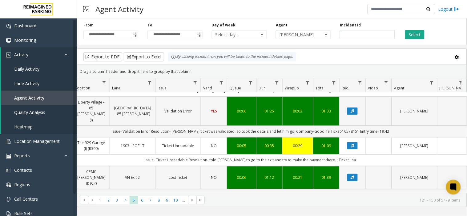
scroll to position [376, 114]
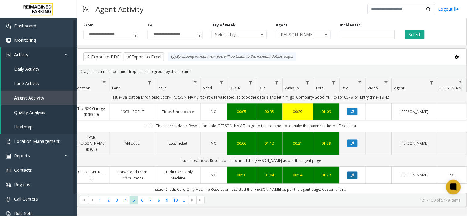
click at [350, 172] on button "Data table" at bounding box center [352, 175] width 10 height 7
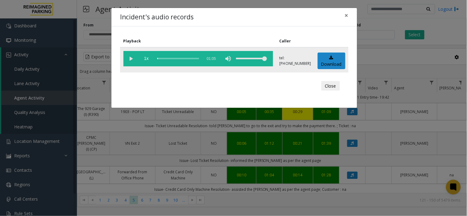
click at [131, 58] on vg-play-pause at bounding box center [130, 58] width 15 height 15
click at [157, 59] on div "scrub bar" at bounding box center [178, 58] width 42 height 15
click at [132, 60] on vg-play-pause at bounding box center [130, 58] width 15 height 15
click at [346, 16] on span "×" at bounding box center [347, 15] width 4 height 9
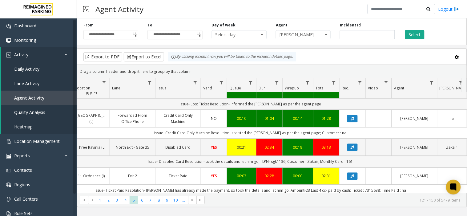
scroll to position [444, 114]
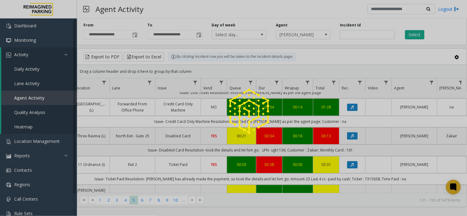
click at [352, 148] on div at bounding box center [233, 108] width 467 height 216
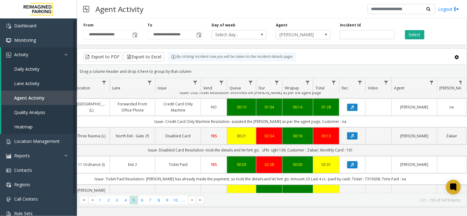
click at [349, 161] on button "Data table" at bounding box center [352, 164] width 10 height 7
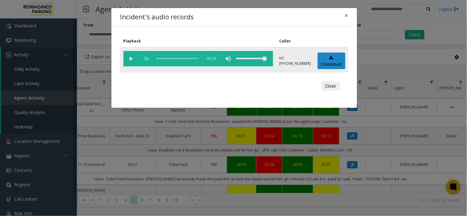
click at [130, 62] on vg-play-pause at bounding box center [130, 58] width 15 height 15
click at [345, 19] on span "×" at bounding box center [347, 15] width 4 height 9
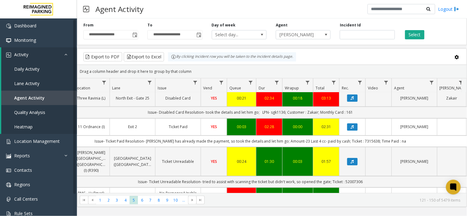
scroll to position [513, 114]
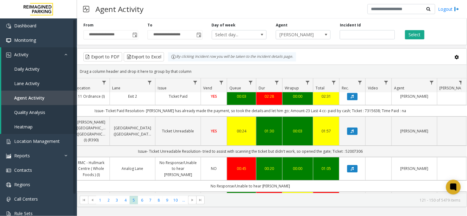
click at [349, 197] on button "Data table" at bounding box center [352, 200] width 10 height 7
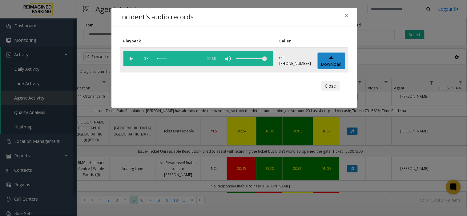
click at [132, 56] on vg-play-pause at bounding box center [130, 58] width 15 height 15
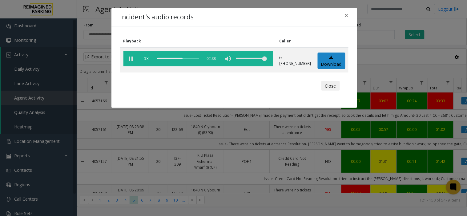
scroll to position [513, 114]
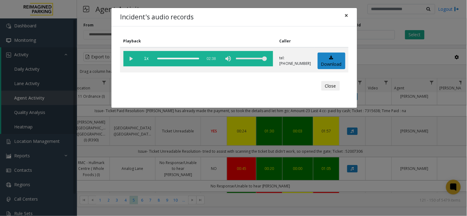
click at [348, 16] on span "×" at bounding box center [347, 15] width 4 height 9
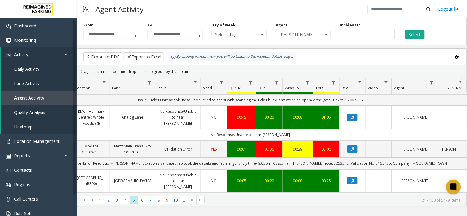
scroll to position [581, 114]
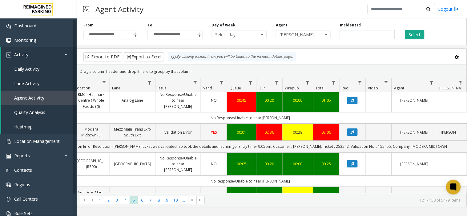
click at [354, 195] on button "Data table" at bounding box center [352, 198] width 10 height 7
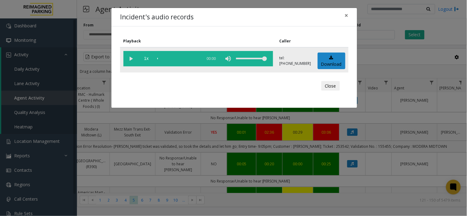
click at [130, 60] on vg-play-pause at bounding box center [130, 58] width 15 height 15
click at [346, 15] on span "×" at bounding box center [347, 15] width 4 height 9
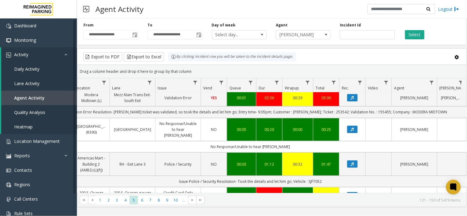
scroll to position [650, 114]
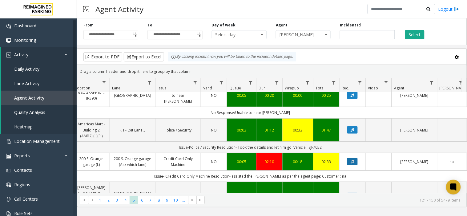
click at [350, 158] on button "Data table" at bounding box center [352, 161] width 10 height 7
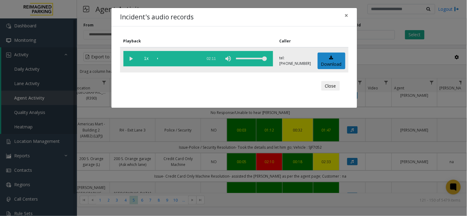
click at [129, 55] on vg-play-pause at bounding box center [130, 58] width 15 height 15
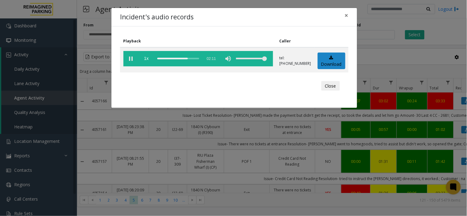
scroll to position [650, 114]
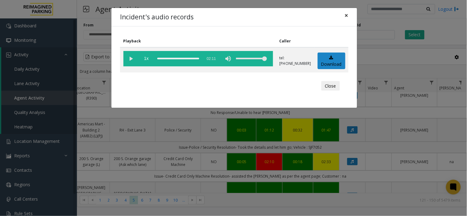
click at [345, 23] on button "×" at bounding box center [346, 15] width 12 height 15
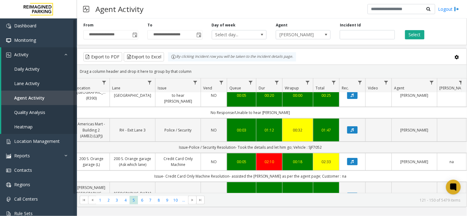
scroll to position [684, 114]
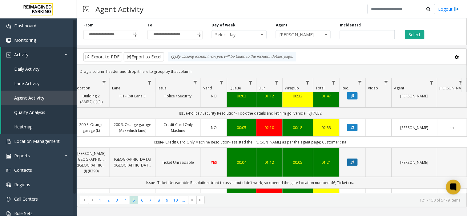
click at [351, 161] on icon "Data table" at bounding box center [352, 163] width 3 height 4
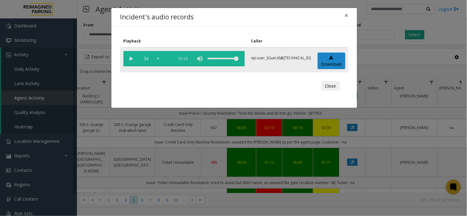
drag, startPoint x: 134, startPoint y: 59, endPoint x: 131, endPoint y: 60, distance: 3.2
click at [131, 60] on vg-play-pause at bounding box center [130, 58] width 15 height 15
click at [346, 18] on span "×" at bounding box center [347, 15] width 4 height 9
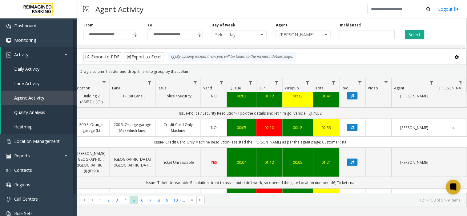
click at [349, 197] on button "Data table" at bounding box center [352, 200] width 10 height 7
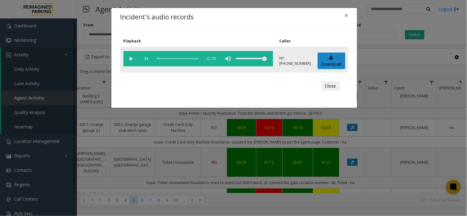
click at [129, 62] on vg-play-pause at bounding box center [130, 58] width 15 height 15
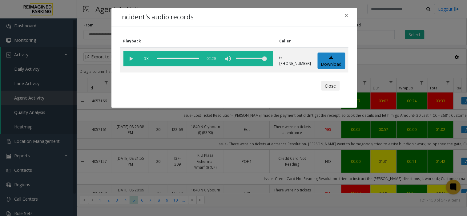
scroll to position [684, 114]
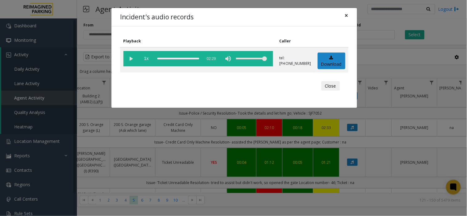
click at [347, 14] on span "×" at bounding box center [347, 15] width 4 height 9
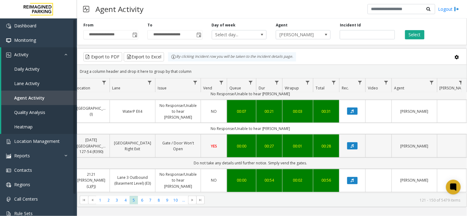
scroll to position [848, 114]
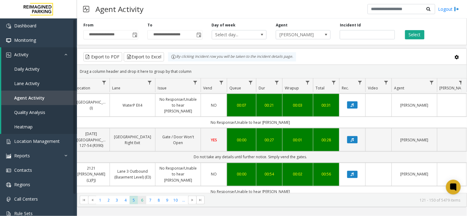
click at [140, 199] on span "6" at bounding box center [142, 200] width 8 height 8
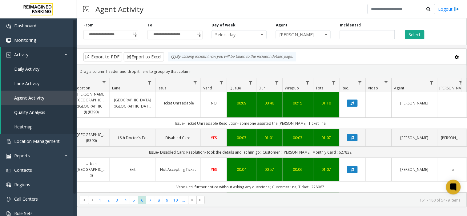
scroll to position [171, 114]
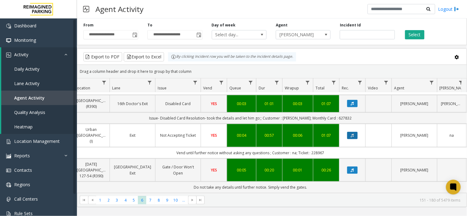
click at [351, 134] on icon "Data table" at bounding box center [352, 136] width 3 height 4
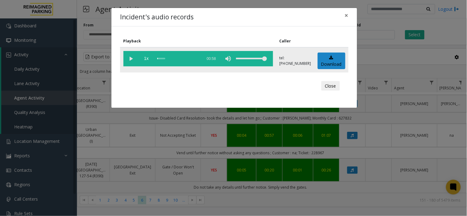
click at [128, 59] on vg-play-pause at bounding box center [130, 58] width 15 height 15
click at [343, 14] on button "×" at bounding box center [346, 15] width 12 height 15
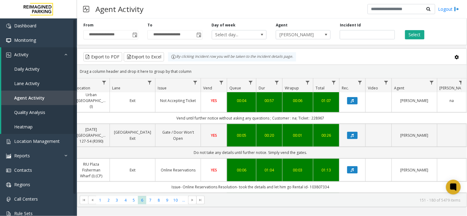
scroll to position [205, 114]
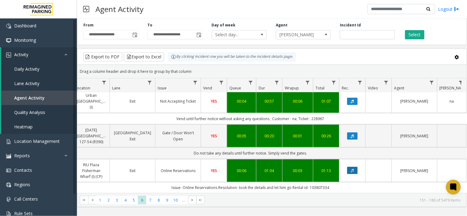
click at [353, 169] on icon "Data table" at bounding box center [352, 171] width 3 height 4
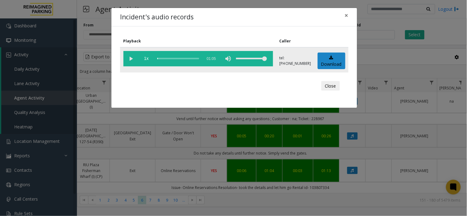
click at [129, 62] on vg-play-pause at bounding box center [130, 58] width 15 height 15
click at [346, 12] on span "×" at bounding box center [347, 15] width 4 height 9
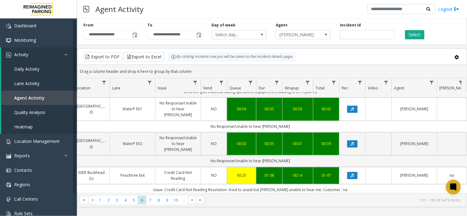
scroll to position [342, 114]
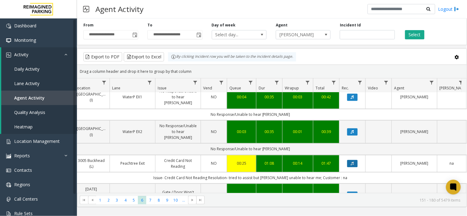
click at [350, 160] on button "Data table" at bounding box center [352, 163] width 10 height 7
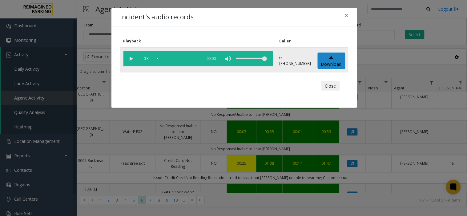
click at [131, 57] on vg-play-pause at bounding box center [130, 58] width 15 height 15
click at [351, 18] on button "×" at bounding box center [346, 15] width 12 height 15
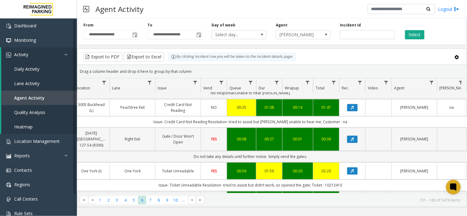
scroll to position [410, 114]
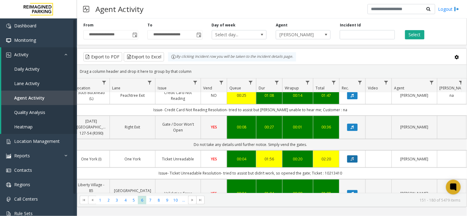
click at [351, 157] on icon "Data table" at bounding box center [352, 159] width 3 height 4
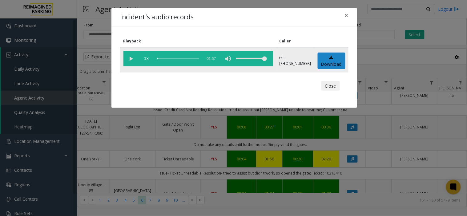
click at [131, 58] on vg-play-pause at bounding box center [130, 58] width 15 height 15
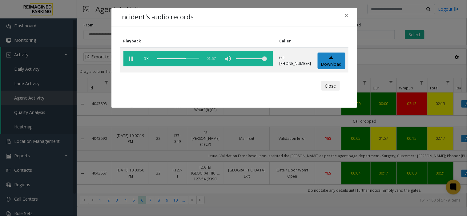
scroll to position [410, 114]
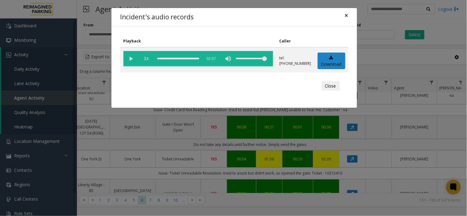
click at [345, 19] on span "×" at bounding box center [347, 15] width 4 height 9
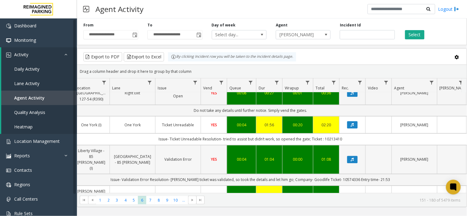
scroll to position [478, 114]
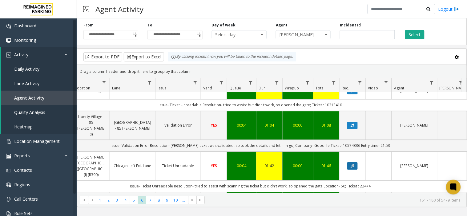
click at [352, 164] on icon "Data table" at bounding box center [352, 166] width 3 height 4
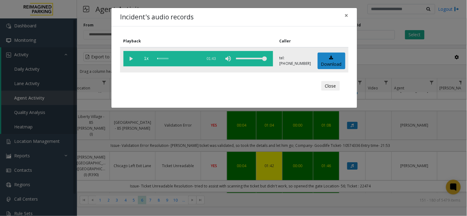
click at [135, 54] on vg-play-pause at bounding box center [130, 58] width 15 height 15
click at [347, 18] on span "×" at bounding box center [347, 15] width 4 height 9
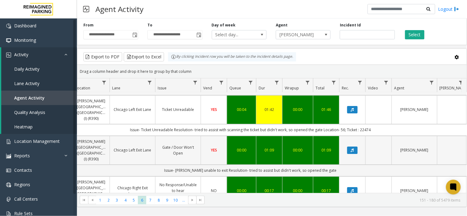
scroll to position [547, 114]
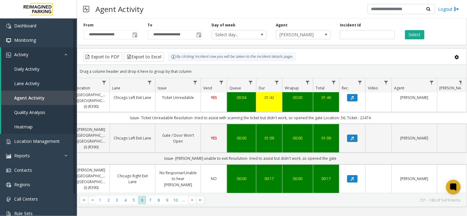
click at [352, 215] on icon "Data table" at bounding box center [352, 217] width 3 height 4
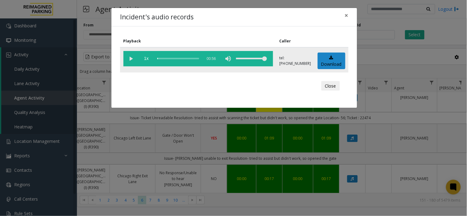
click at [129, 57] on vg-play-pause at bounding box center [130, 58] width 15 height 15
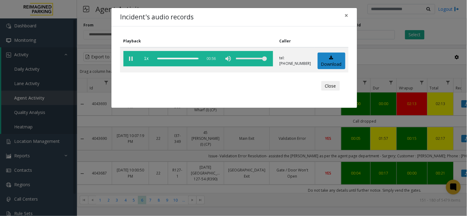
scroll to position [547, 114]
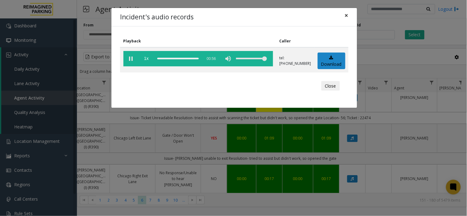
click at [347, 11] on span "×" at bounding box center [347, 15] width 4 height 9
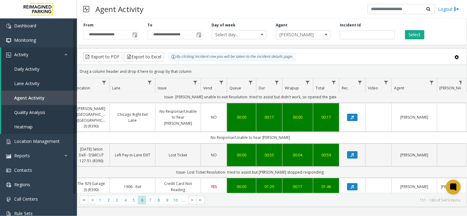
scroll to position [615, 114]
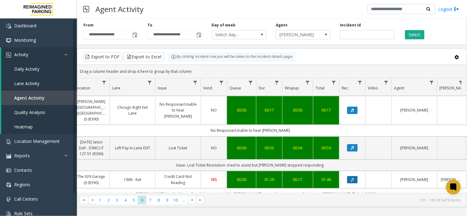
click at [356, 176] on button "Data table" at bounding box center [352, 179] width 10 height 7
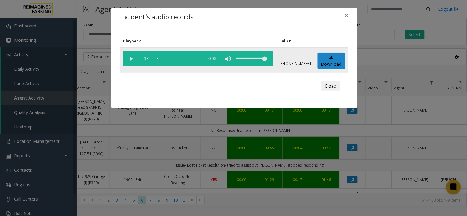
click at [131, 58] on vg-play-pause at bounding box center [130, 58] width 15 height 15
click at [344, 15] on button "×" at bounding box center [346, 15] width 12 height 15
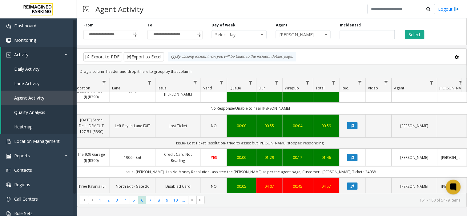
scroll to position [650, 114]
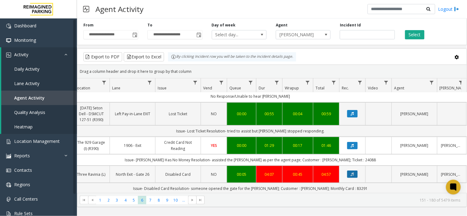
click at [354, 171] on button "Data table" at bounding box center [352, 174] width 10 height 7
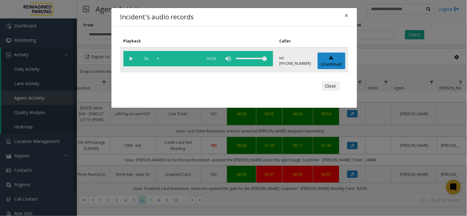
click at [134, 59] on vg-play-pause at bounding box center [130, 58] width 15 height 15
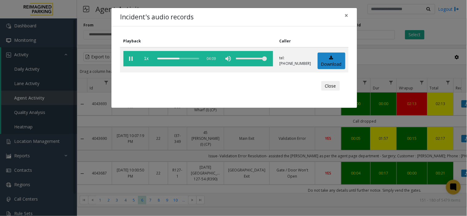
scroll to position [650, 114]
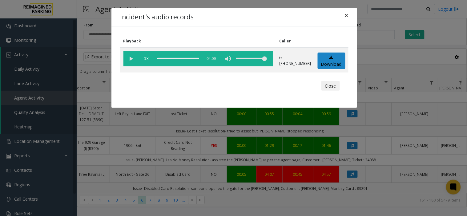
click at [347, 17] on span "×" at bounding box center [347, 15] width 4 height 9
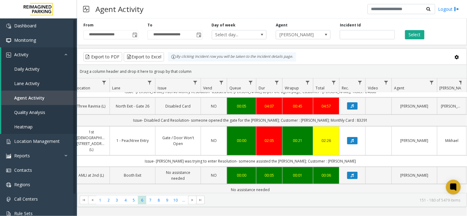
scroll to position [752, 114]
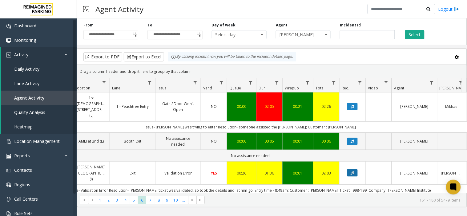
click at [352, 171] on icon "Data table" at bounding box center [352, 173] width 3 height 4
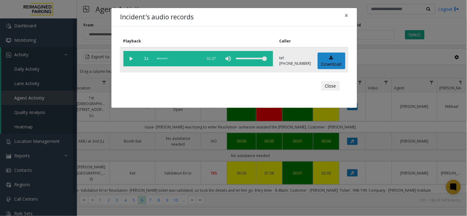
click at [128, 58] on vg-play-pause at bounding box center [130, 58] width 15 height 15
click at [350, 14] on button "×" at bounding box center [346, 15] width 12 height 15
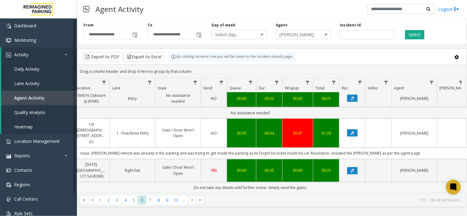
scroll to position [860, 114]
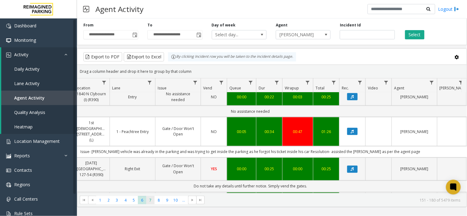
click at [149, 204] on span "7" at bounding box center [150, 200] width 8 height 8
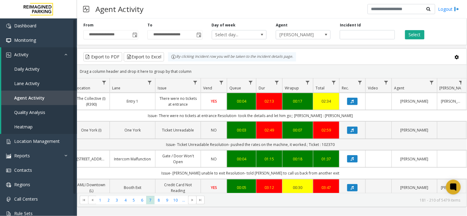
scroll to position [137, 114]
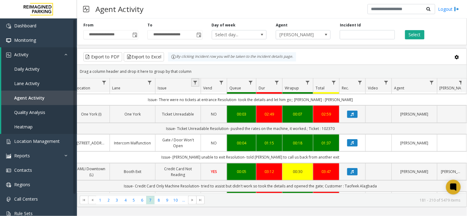
click at [191, 82] on link "Data table" at bounding box center [195, 82] width 8 height 8
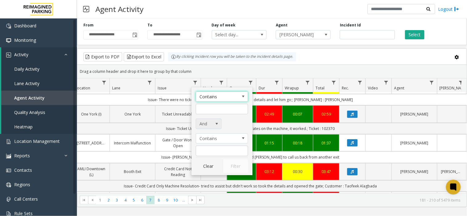
click at [198, 124] on span "And" at bounding box center [206, 124] width 20 height 10
click at [222, 118] on kendo-grid-string-filter-menu "Contains And Contains" at bounding box center [222, 124] width 52 height 65
click at [228, 97] on span "Contains" at bounding box center [216, 97] width 41 height 10
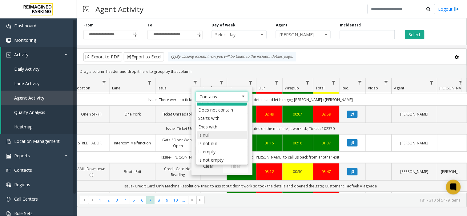
scroll to position [0, 0]
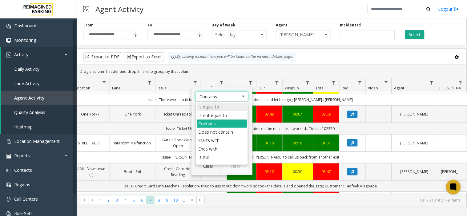
click at [215, 104] on li "Is equal to" at bounding box center [222, 107] width 50 height 8
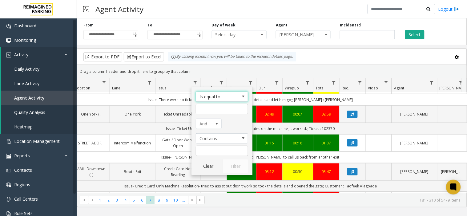
click at [218, 97] on span "Is equal to" at bounding box center [216, 97] width 41 height 10
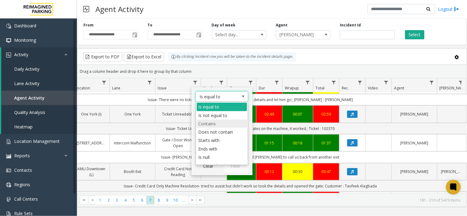
click at [214, 122] on li "Contains" at bounding box center [222, 124] width 50 height 8
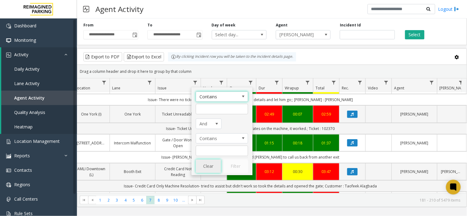
click at [213, 169] on button "Clear" at bounding box center [208, 167] width 25 height 14
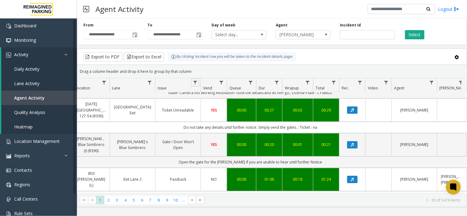
scroll to position [478, 114]
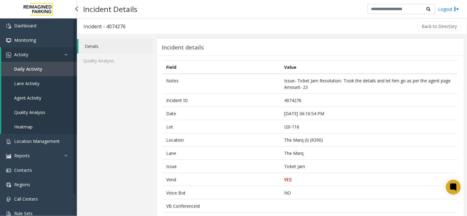
click at [20, 54] on span "Activity" at bounding box center [21, 55] width 14 height 6
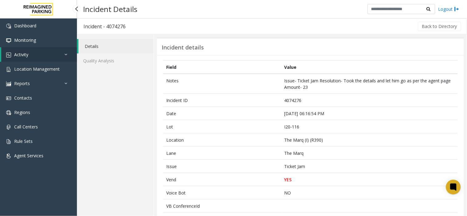
click at [20, 54] on span "Activity" at bounding box center [21, 55] width 14 height 6
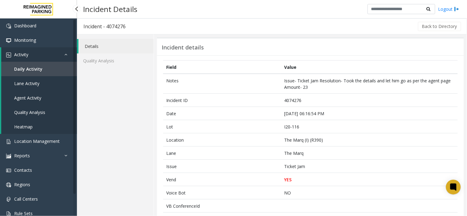
click at [16, 97] on span "Agent Activity" at bounding box center [27, 98] width 27 height 6
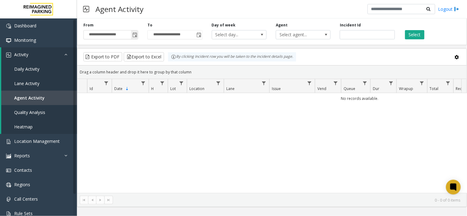
click at [133, 35] on span "Toggle popup" at bounding box center [134, 35] width 5 height 5
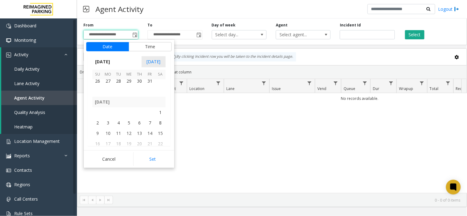
scroll to position [109856, 0]
click at [124, 116] on span "1" at bounding box center [129, 114] width 10 height 10
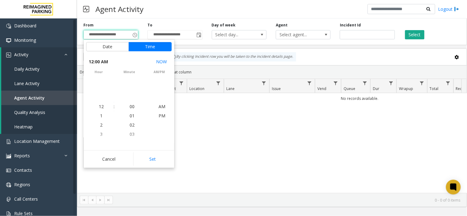
scroll to position [109818, 0]
click at [138, 159] on button "Set" at bounding box center [152, 160] width 39 height 14
type input "**********"
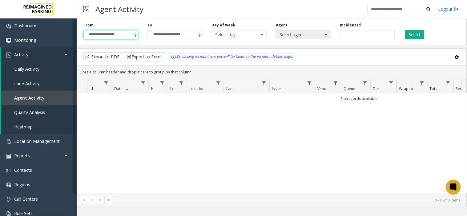
click at [288, 38] on span "Select agent..." at bounding box center [297, 34] width 43 height 9
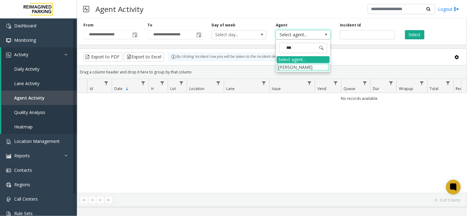
type input "****"
click at [317, 68] on li "[PERSON_NAME]" at bounding box center [303, 67] width 53 height 8
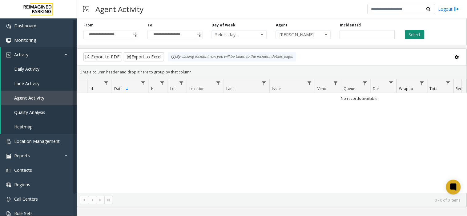
click at [415, 32] on button "Select" at bounding box center [414, 34] width 19 height 9
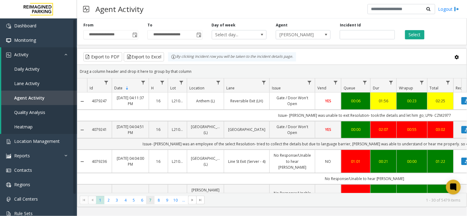
click at [151, 202] on span "7" at bounding box center [150, 200] width 8 height 8
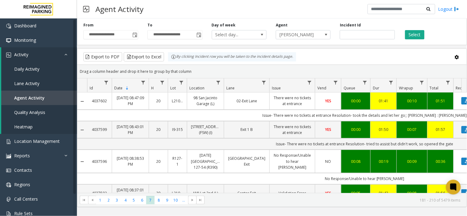
drag, startPoint x: 268, startPoint y: 176, endPoint x: 330, endPoint y: 176, distance: 61.8
drag, startPoint x: 306, startPoint y: 133, endPoint x: 313, endPoint y: 134, distance: 7.7
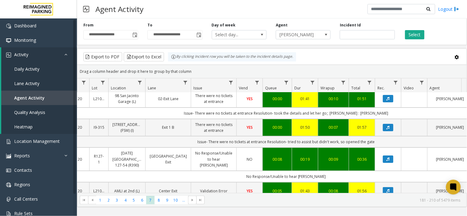
scroll to position [0, 164]
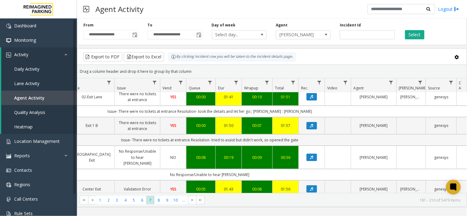
drag, startPoint x: 313, startPoint y: 134, endPoint x: 346, endPoint y: 140, distance: 33.4
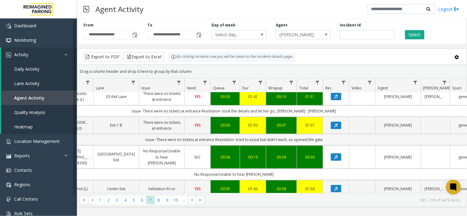
scroll to position [0, 0]
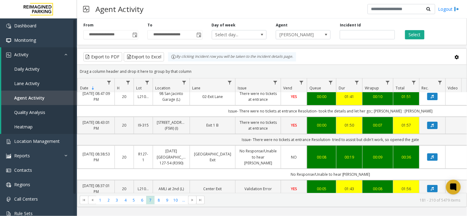
drag, startPoint x: 335, startPoint y: 139, endPoint x: 316, endPoint y: 139, distance: 18.8
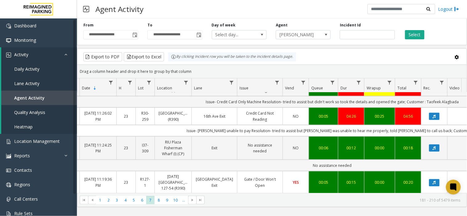
scroll to position [210, 32]
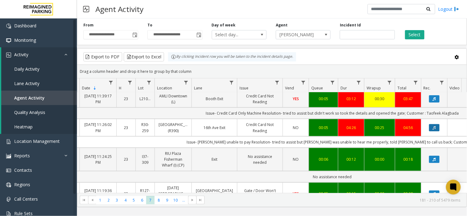
click at [431, 129] on button "Data table" at bounding box center [434, 127] width 10 height 7
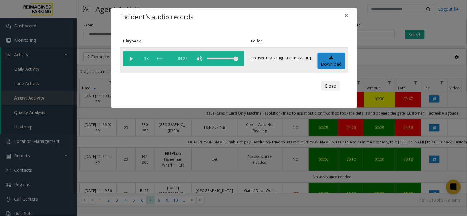
click at [130, 58] on vg-play-pause at bounding box center [130, 58] width 15 height 15
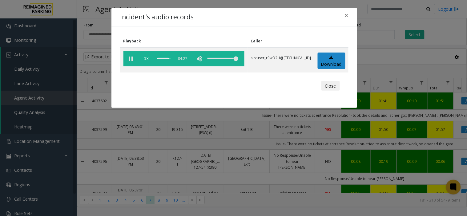
scroll to position [210, 32]
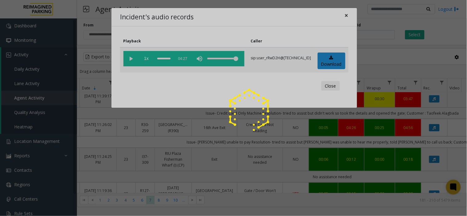
click at [350, 15] on div at bounding box center [233, 108] width 467 height 216
click at [348, 15] on div at bounding box center [233, 108] width 467 height 216
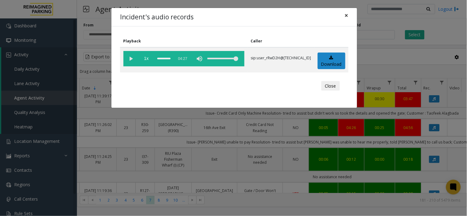
click at [347, 15] on span "×" at bounding box center [347, 15] width 4 height 9
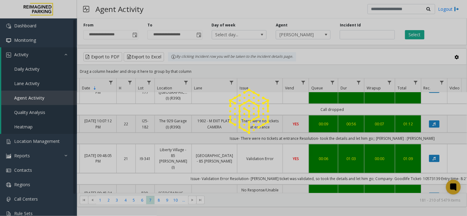
scroll to position [842, 32]
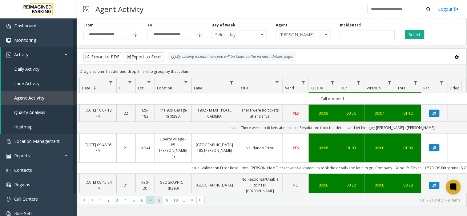
click at [159, 204] on span "8" at bounding box center [158, 200] width 8 height 8
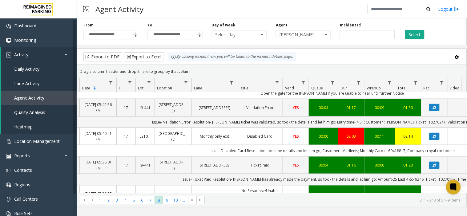
scroll to position [854, 32]
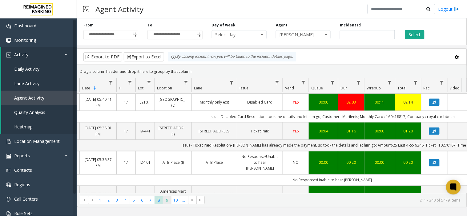
click at [167, 201] on span "9" at bounding box center [167, 200] width 8 height 8
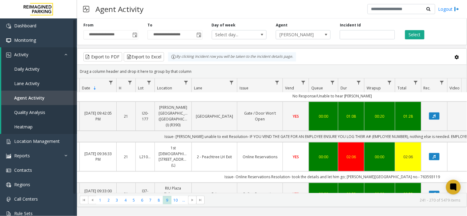
scroll to position [836, 32]
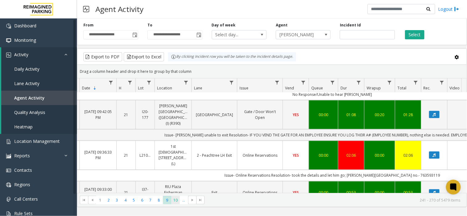
click at [177, 202] on span "10" at bounding box center [175, 200] width 8 height 8
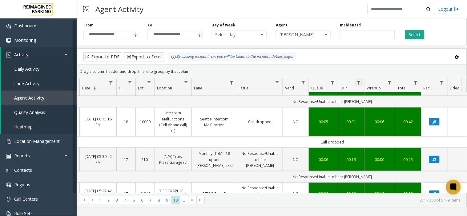
scroll to position [796, 32]
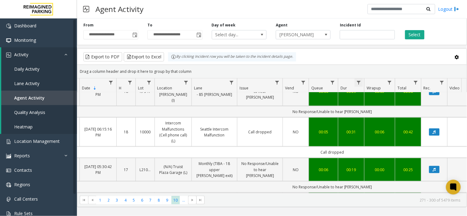
click at [358, 80] on span "Data table" at bounding box center [358, 82] width 5 height 5
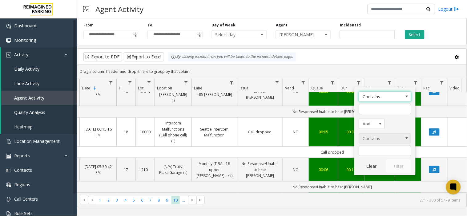
click at [383, 143] on span "Contains" at bounding box center [379, 139] width 41 height 10
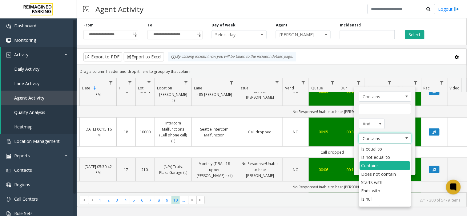
click at [391, 88] on div "Contains And Contains Clear Filter" at bounding box center [384, 131] width 61 height 88
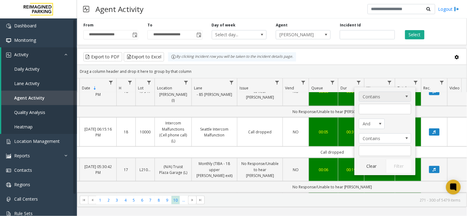
click at [394, 95] on span "Contains" at bounding box center [379, 97] width 41 height 10
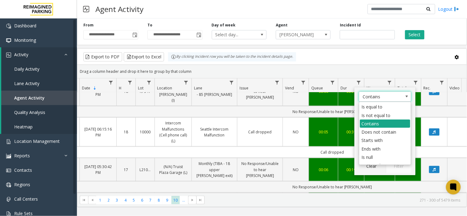
scroll to position [23, 0]
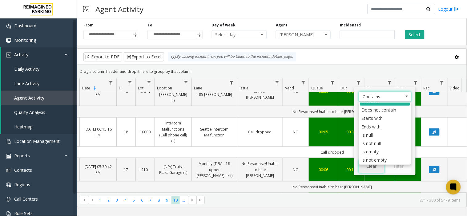
click at [360, 169] on button "Clear" at bounding box center [371, 167] width 25 height 14
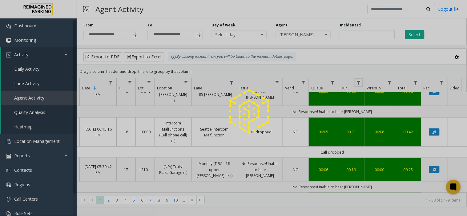
scroll to position [0, 32]
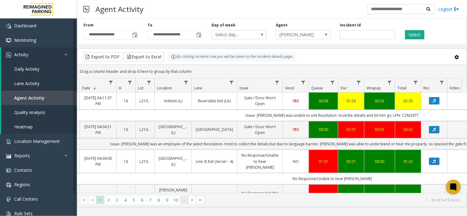
click at [185, 202] on span "..." at bounding box center [184, 200] width 8 height 8
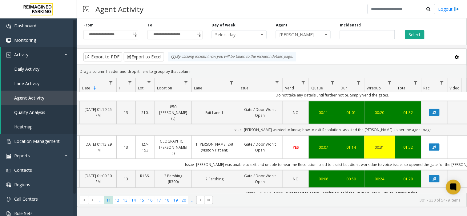
scroll to position [830, 32]
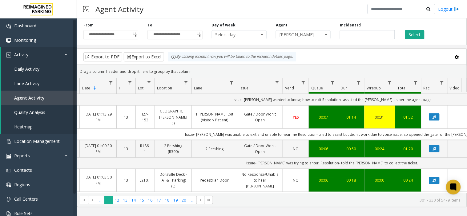
click at [112, 203] on span "11" at bounding box center [108, 200] width 8 height 8
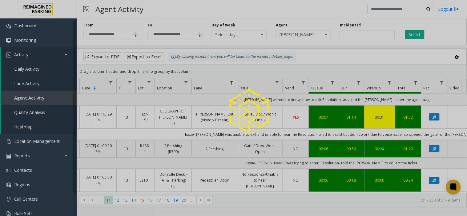
drag, startPoint x: 120, startPoint y: 202, endPoint x: 123, endPoint y: 200, distance: 3.6
click at [123, 201] on div at bounding box center [233, 108] width 467 height 216
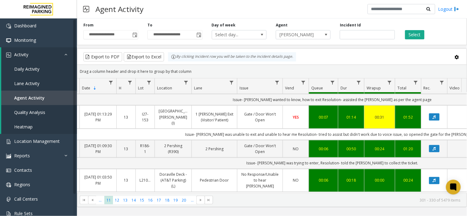
click at [115, 205] on kendo-pager "*** ** ** ** ** ** ** ** ** ** ** *** ... 11 12 13 14 15 16 17 18 19 20 ... 301…" at bounding box center [271, 200] width 389 height 14
click at [120, 199] on span "12" at bounding box center [117, 200] width 8 height 8
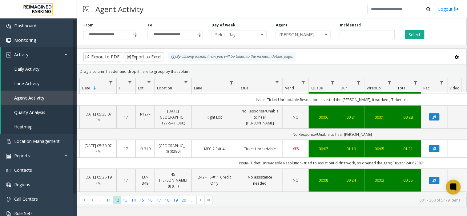
scroll to position [842, 32]
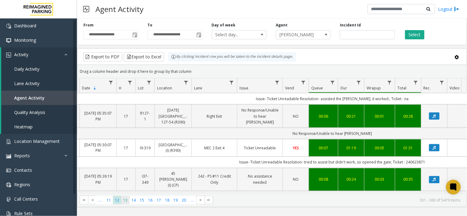
click at [123, 203] on span "13" at bounding box center [125, 200] width 8 height 8
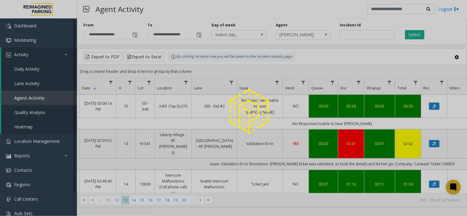
scroll to position [866, 32]
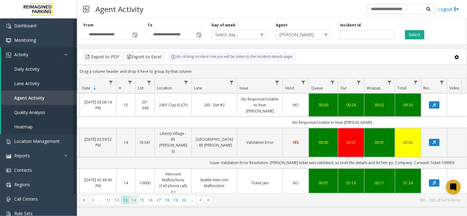
click at [133, 197] on span "14" at bounding box center [134, 200] width 8 height 8
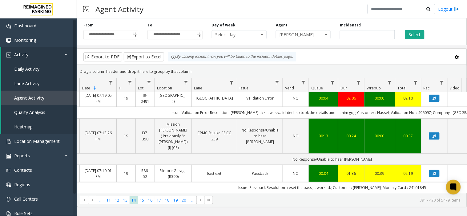
scroll to position [171, 32]
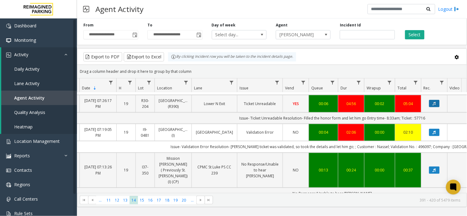
click at [431, 100] on button "Data table" at bounding box center [434, 103] width 10 height 7
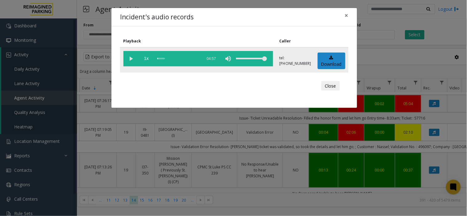
click at [132, 56] on vg-play-pause at bounding box center [130, 58] width 15 height 15
click at [347, 19] on span "×" at bounding box center [347, 15] width 4 height 9
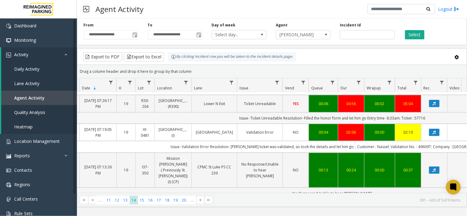
scroll to position [137, 32]
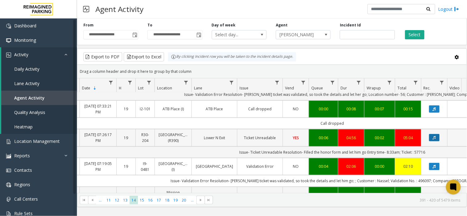
click at [433, 136] on icon "Data table" at bounding box center [434, 138] width 3 height 4
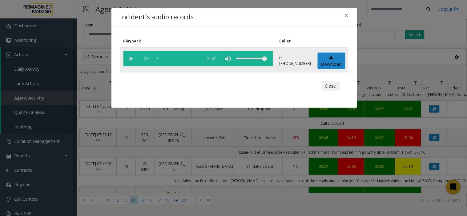
click at [130, 60] on vg-play-pause at bounding box center [130, 58] width 15 height 15
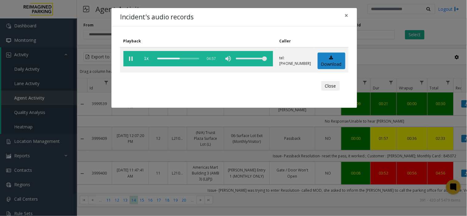
scroll to position [137, 32]
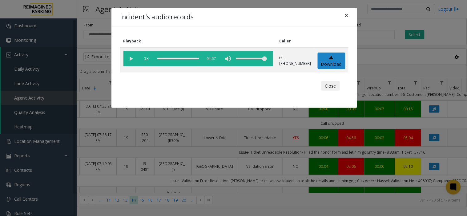
click at [346, 15] on span "×" at bounding box center [347, 15] width 4 height 9
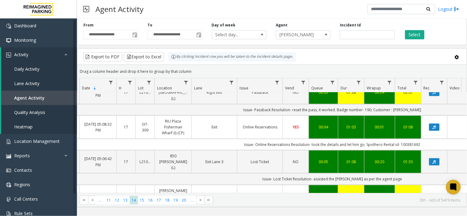
scroll to position [854, 32]
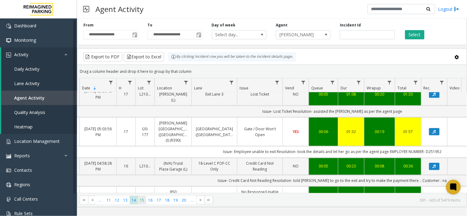
click at [144, 202] on span "15" at bounding box center [142, 200] width 8 height 8
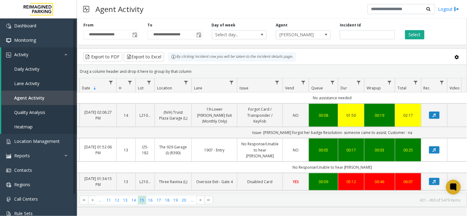
scroll to position [752, 32]
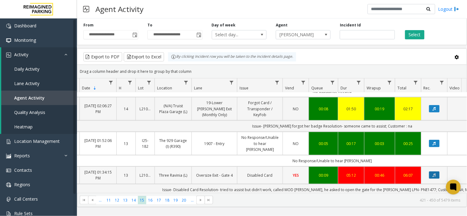
click at [433, 174] on icon "Data table" at bounding box center [434, 176] width 3 height 4
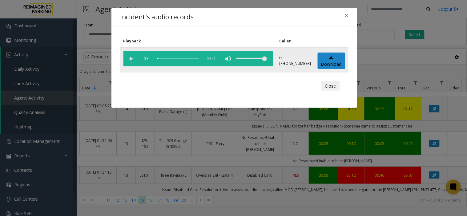
click at [130, 60] on vg-play-pause at bounding box center [130, 58] width 15 height 15
click at [345, 18] on span "×" at bounding box center [347, 15] width 4 height 9
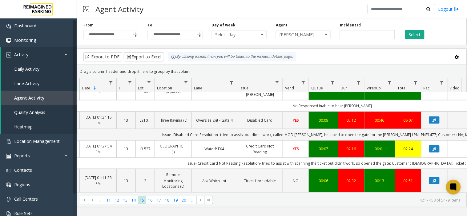
scroll to position [819, 32]
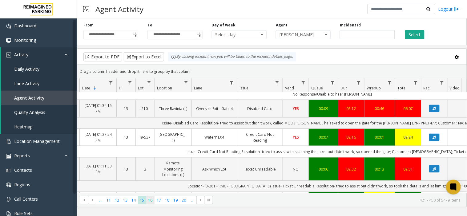
click at [151, 201] on span "16" at bounding box center [150, 200] width 8 height 8
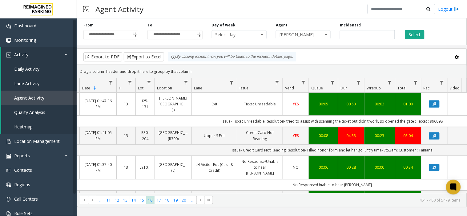
scroll to position [444, 32]
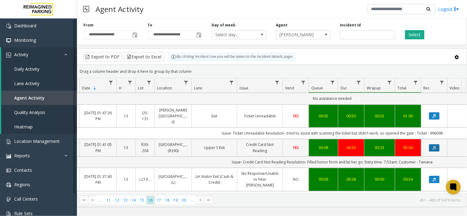
click at [431, 144] on button "Data table" at bounding box center [434, 147] width 10 height 7
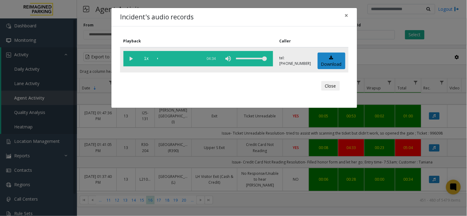
click at [132, 59] on vg-play-pause at bounding box center [130, 58] width 15 height 15
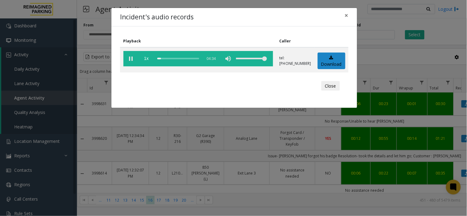
scroll to position [444, 32]
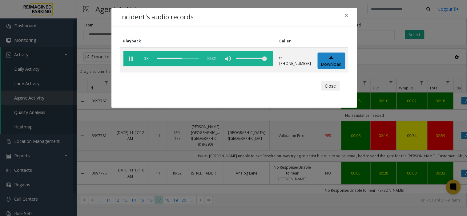
scroll to position [718, 32]
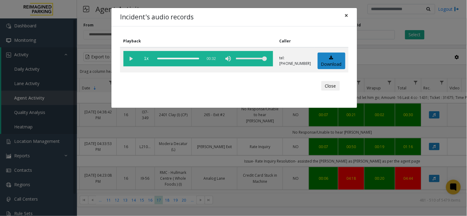
click at [343, 15] on button "×" at bounding box center [346, 15] width 12 height 15
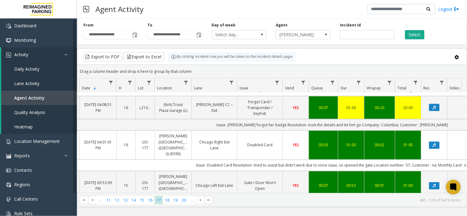
scroll to position [872, 32]
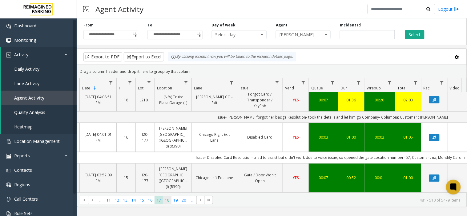
click at [164, 201] on span "18" at bounding box center [167, 200] width 8 height 8
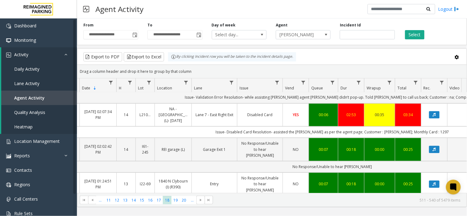
scroll to position [376, 32]
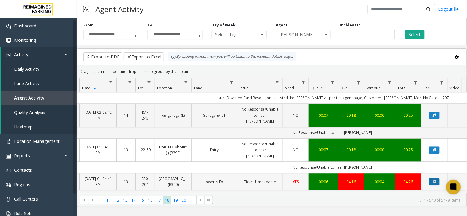
click at [430, 178] on button "Data table" at bounding box center [434, 181] width 10 height 7
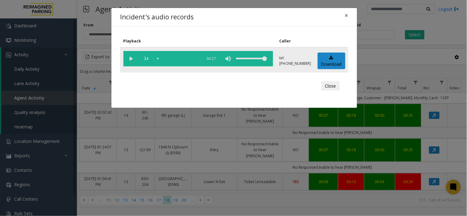
click at [132, 58] on vg-play-pause at bounding box center [130, 58] width 15 height 15
click at [346, 14] on span "×" at bounding box center [347, 15] width 4 height 9
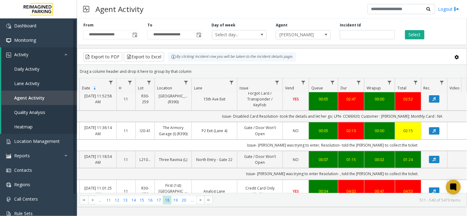
scroll to position [615, 32]
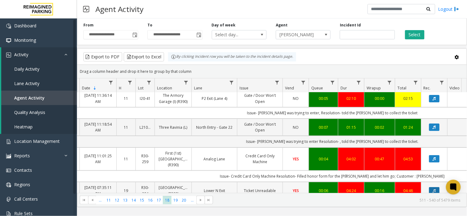
click at [436, 187] on button "Data table" at bounding box center [434, 190] width 10 height 7
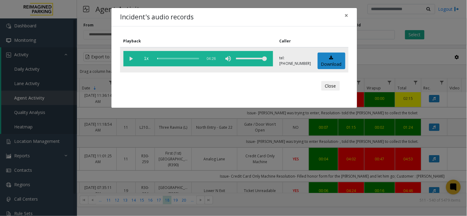
click at [130, 60] on vg-play-pause at bounding box center [130, 58] width 15 height 15
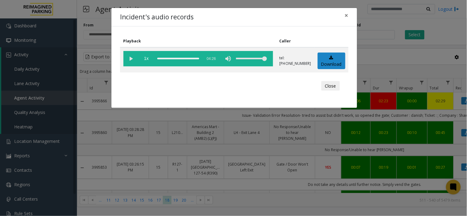
scroll to position [615, 32]
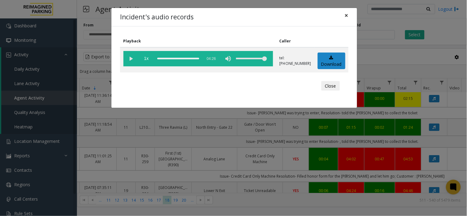
click at [348, 14] on span "×" at bounding box center [347, 15] width 4 height 9
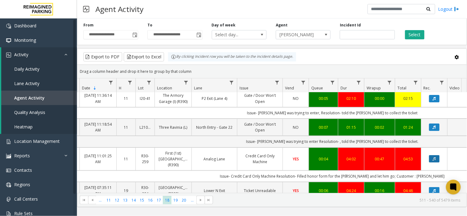
click at [438, 155] on button "Data table" at bounding box center [434, 158] width 10 height 7
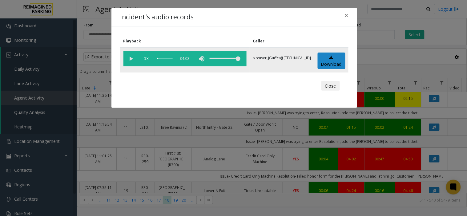
click at [130, 58] on vg-play-pause at bounding box center [130, 58] width 15 height 15
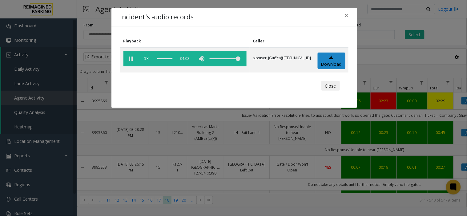
scroll to position [615, 32]
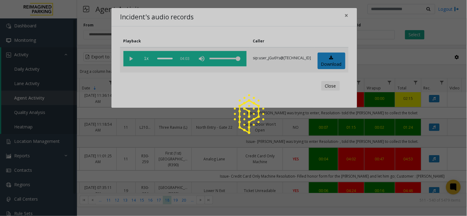
click at [300, 147] on div at bounding box center [233, 108] width 467 height 216
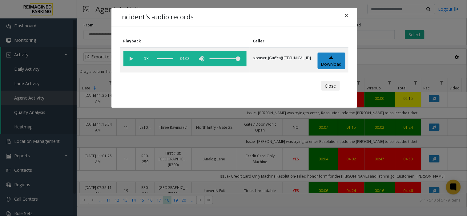
click at [348, 13] on span "×" at bounding box center [347, 15] width 4 height 9
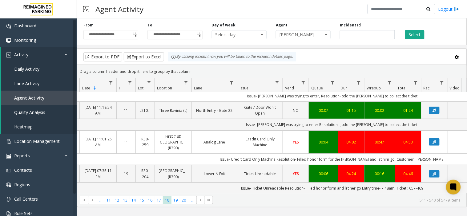
scroll to position [650, 32]
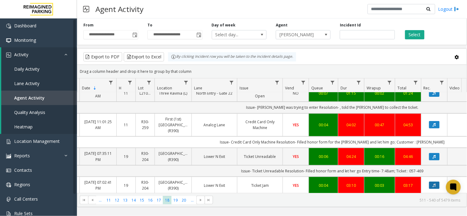
click at [433, 184] on icon "Data table" at bounding box center [434, 186] width 3 height 4
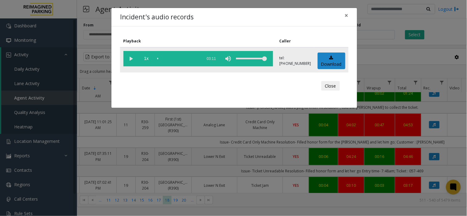
click at [131, 60] on vg-play-pause at bounding box center [130, 58] width 15 height 15
click at [347, 17] on span "×" at bounding box center [347, 15] width 4 height 9
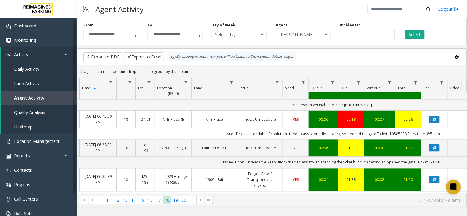
scroll to position [860, 32]
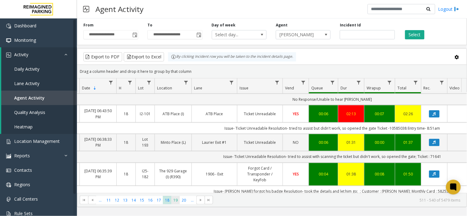
click at [173, 200] on span "19" at bounding box center [175, 200] width 8 height 8
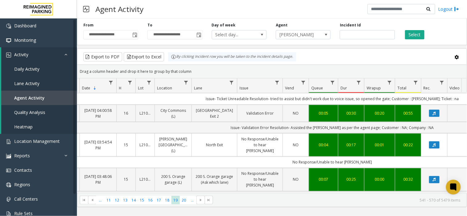
scroll to position [842, 32]
click at [183, 201] on span "20" at bounding box center [184, 200] width 8 height 8
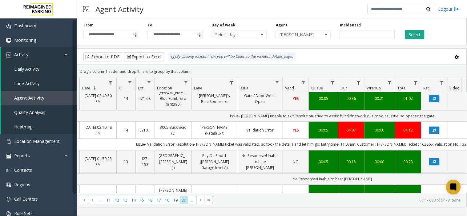
scroll to position [233, 32]
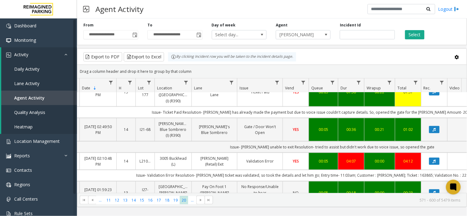
scroll to position [233, 32]
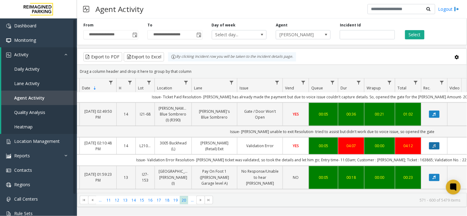
click at [433, 142] on button "Data table" at bounding box center [434, 145] width 10 height 7
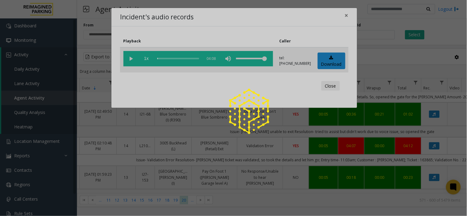
click at [130, 59] on div at bounding box center [233, 108] width 467 height 216
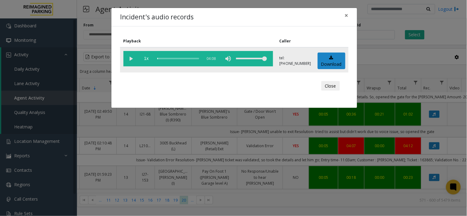
click at [130, 59] on vg-play-pause at bounding box center [130, 58] width 15 height 15
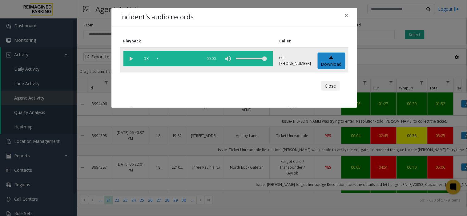
scroll to position [308, 32]
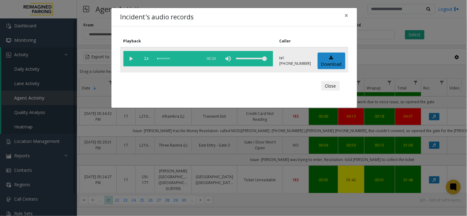
click at [130, 59] on vg-play-pause at bounding box center [130, 58] width 15 height 15
click at [347, 14] on span "×" at bounding box center [347, 15] width 4 height 9
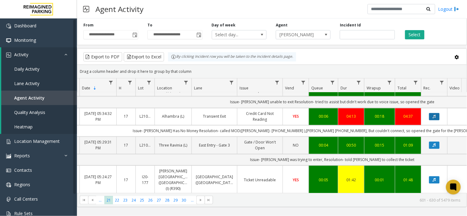
click at [430, 116] on button "Data table" at bounding box center [434, 116] width 10 height 7
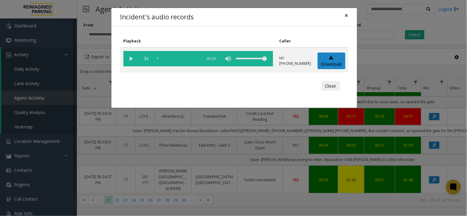
click at [345, 18] on span "×" at bounding box center [347, 15] width 4 height 9
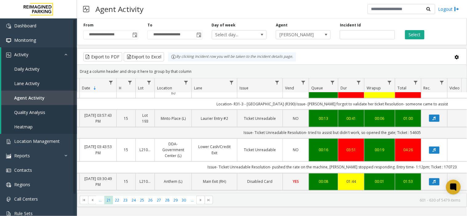
scroll to position [866, 32]
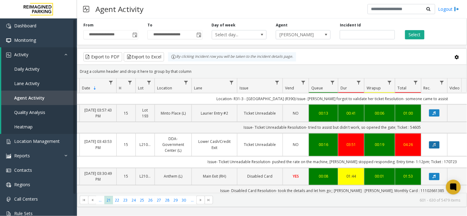
click at [430, 142] on button "Data table" at bounding box center [434, 145] width 10 height 7
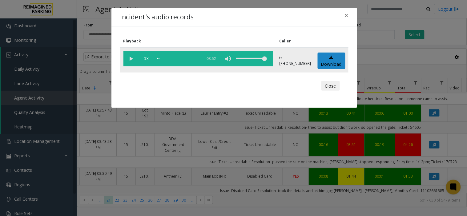
click at [124, 56] on vg-play-pause at bounding box center [130, 58] width 15 height 15
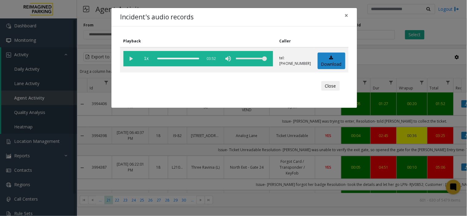
scroll to position [866, 32]
